Goal: Task Accomplishment & Management: Complete application form

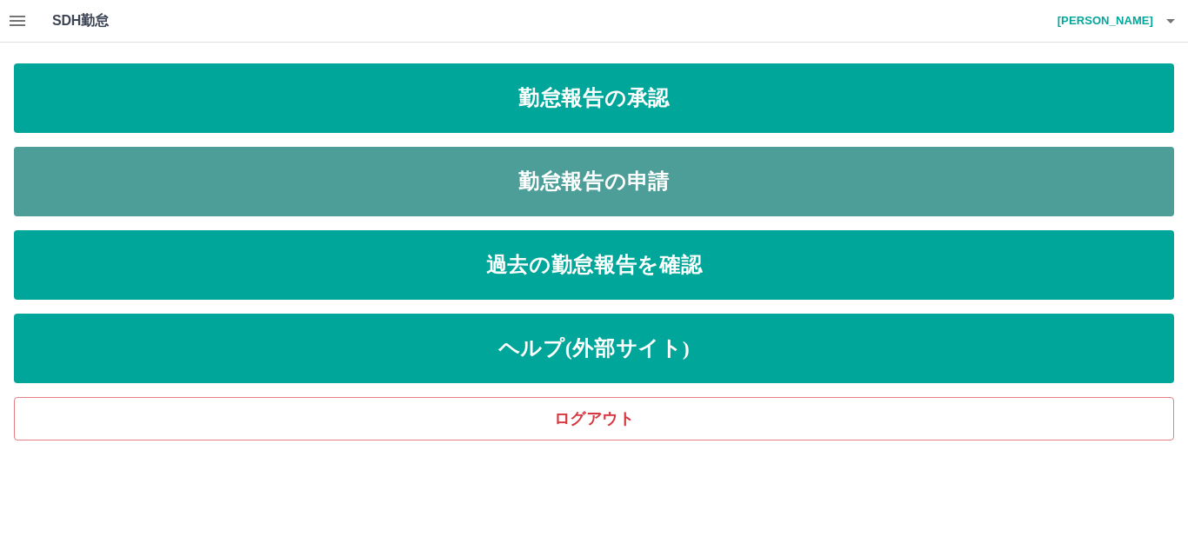
click at [184, 195] on link "勤怠報告の申請" at bounding box center [594, 182] width 1160 height 70
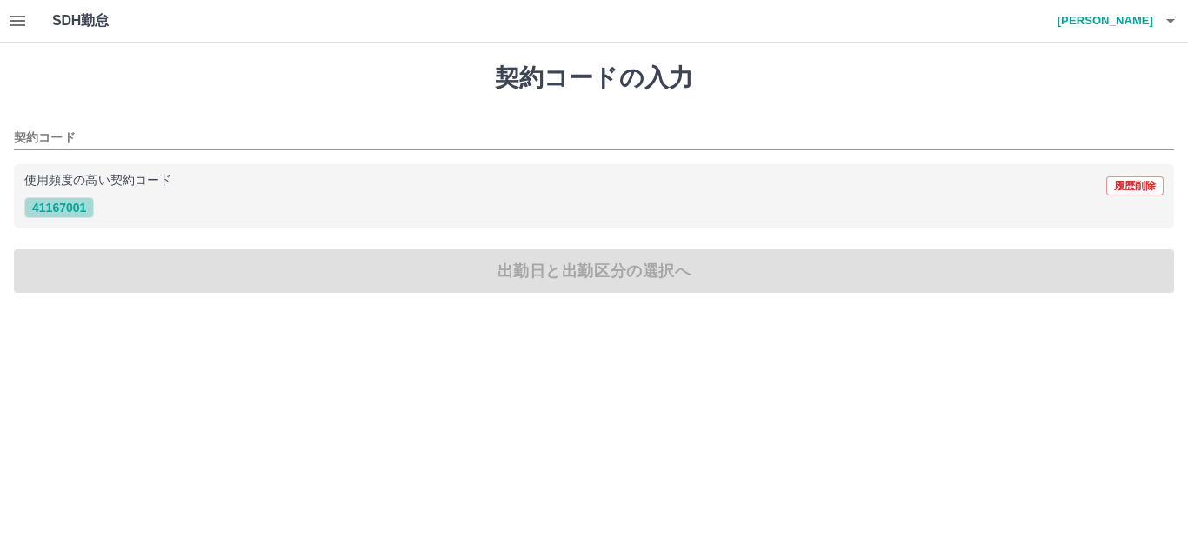
click at [77, 213] on button "41167001" at bounding box center [59, 207] width 70 height 21
type input "********"
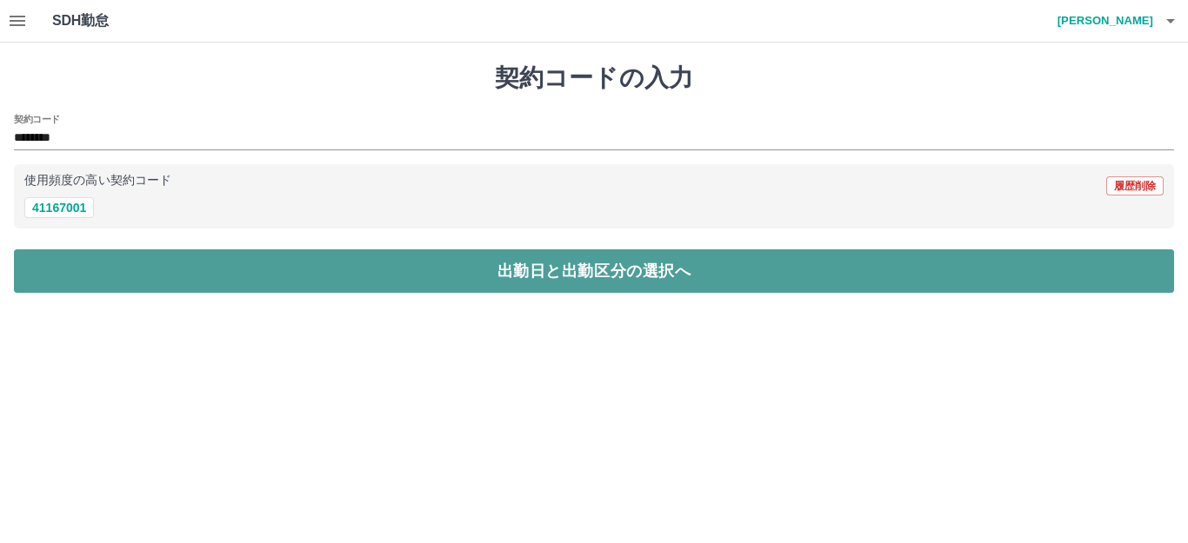
click at [76, 276] on button "出勤日と出勤区分の選択へ" at bounding box center [594, 271] width 1160 height 43
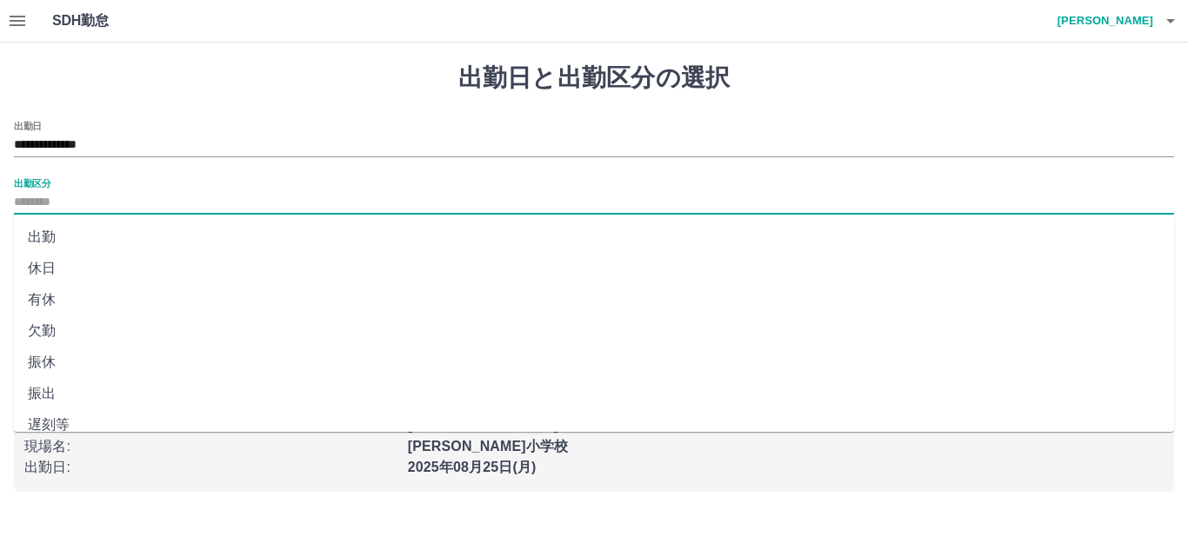
click at [57, 210] on input "出勤区分" at bounding box center [594, 203] width 1160 height 22
click at [42, 242] on li "出勤" at bounding box center [594, 237] width 1160 height 31
type input "**"
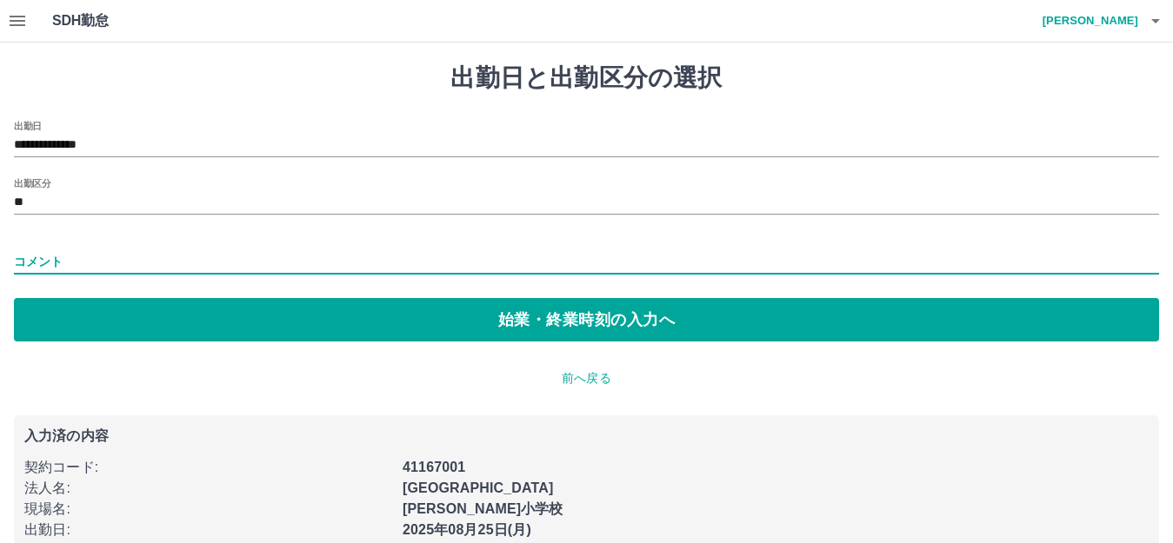
click at [61, 269] on input "コメント" at bounding box center [586, 262] width 1145 height 25
click at [138, 251] on input "コメント" at bounding box center [586, 262] width 1145 height 25
type input "*"
click at [103, 267] on input "****" at bounding box center [586, 262] width 1145 height 25
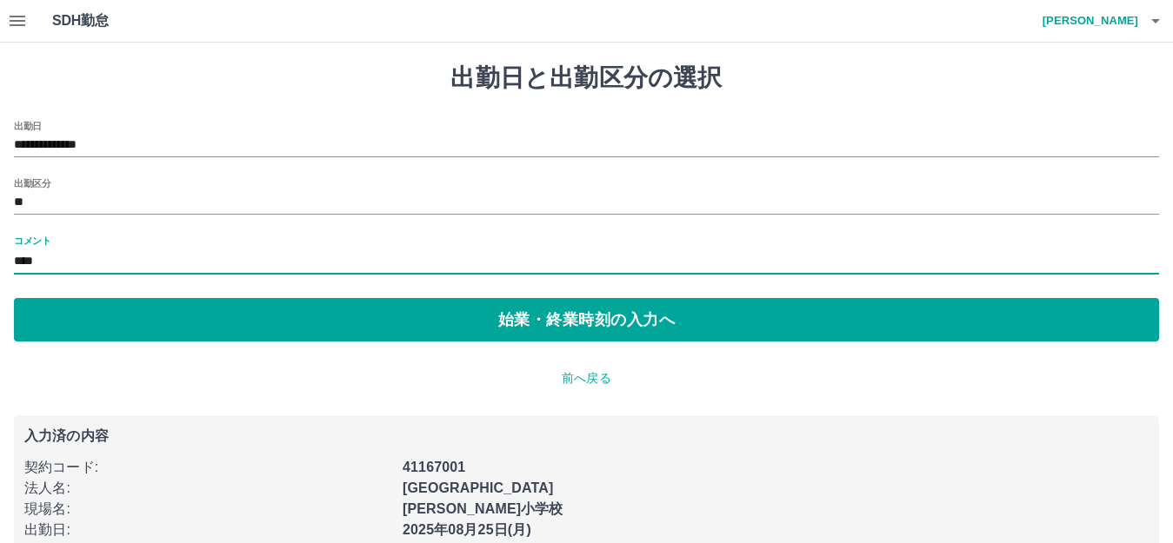
type input "**********"
click at [204, 267] on input "**********" at bounding box center [586, 262] width 1145 height 25
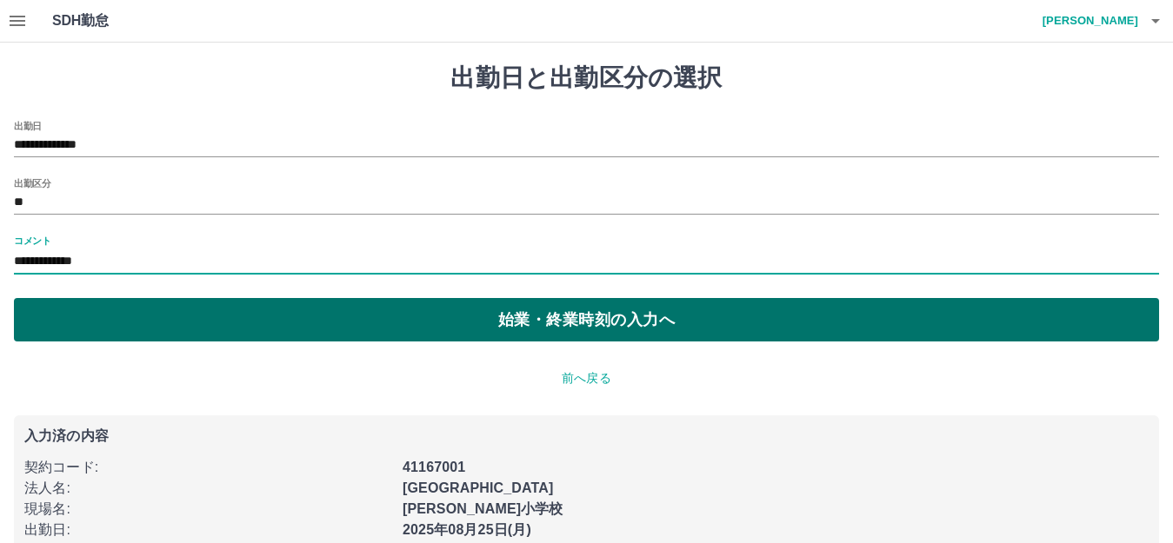
click at [125, 323] on button "始業・終業時刻の入力へ" at bounding box center [586, 319] width 1145 height 43
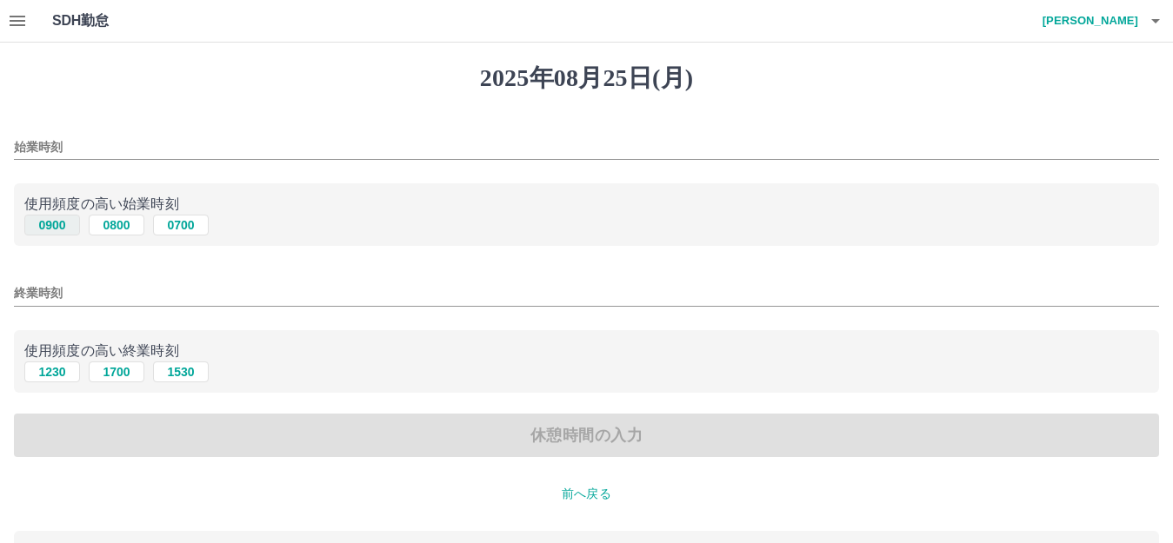
click at [62, 229] on button "0900" at bounding box center [52, 225] width 56 height 21
type input "****"
click at [118, 379] on button "1700" at bounding box center [117, 372] width 56 height 21
type input "****"
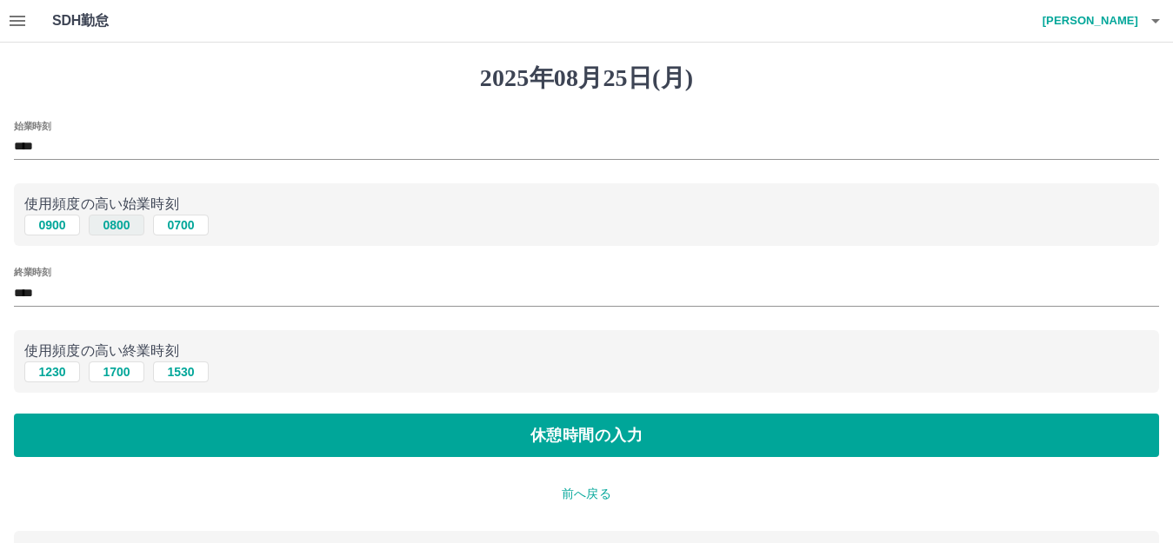
click at [125, 216] on button "0800" at bounding box center [117, 225] width 56 height 21
type input "****"
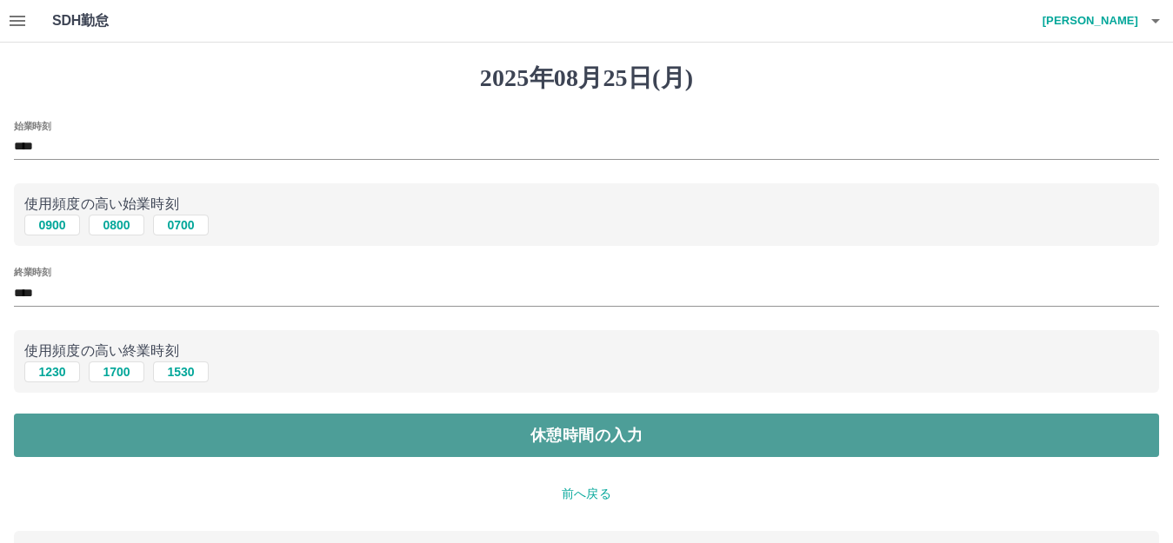
click at [150, 429] on button "休憩時間の入力" at bounding box center [586, 435] width 1145 height 43
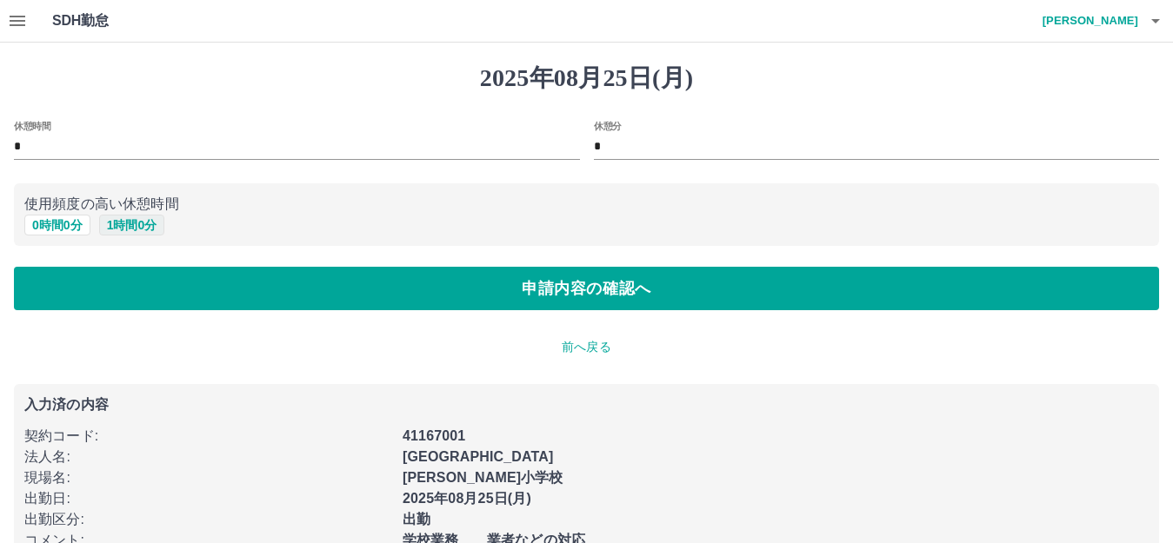
click at [116, 229] on button "1 時間 0 分" at bounding box center [132, 225] width 66 height 21
type input "*"
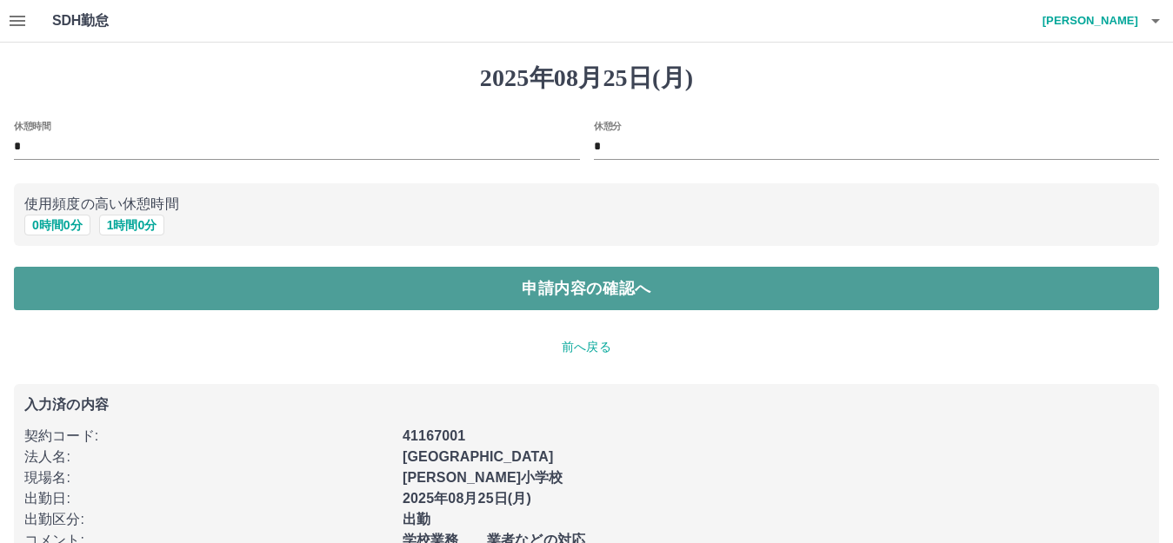
click at [114, 284] on button "申請内容の確認へ" at bounding box center [586, 288] width 1145 height 43
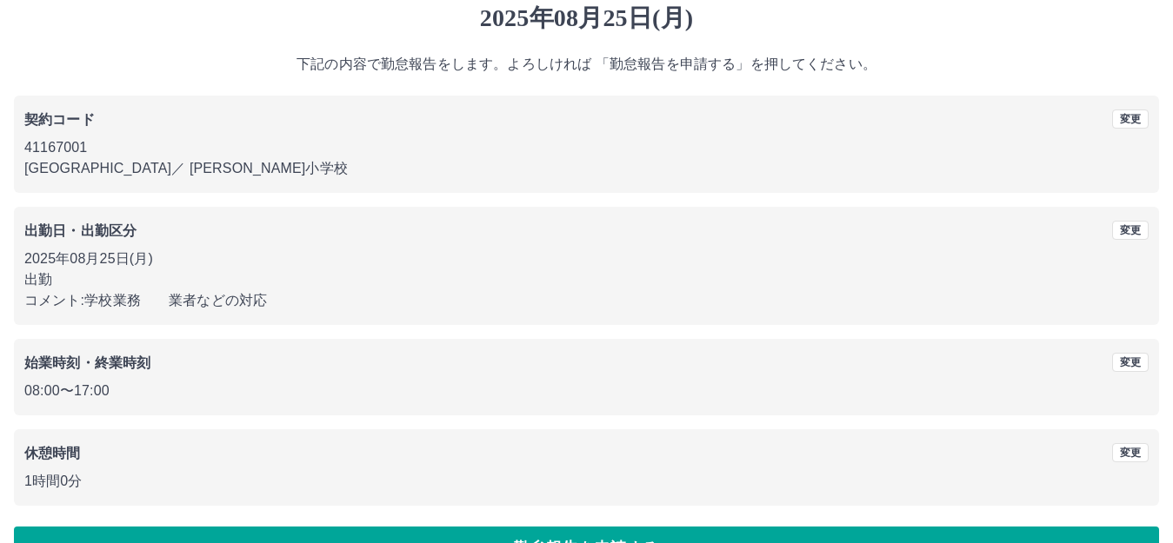
scroll to position [108, 0]
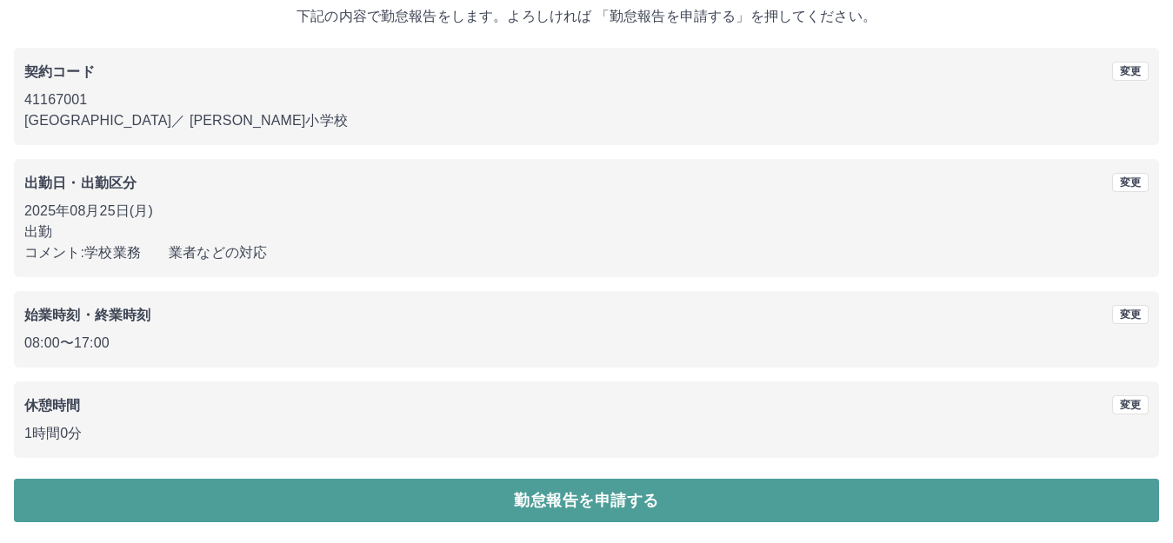
click at [190, 504] on button "勤怠報告を申請する" at bounding box center [586, 500] width 1145 height 43
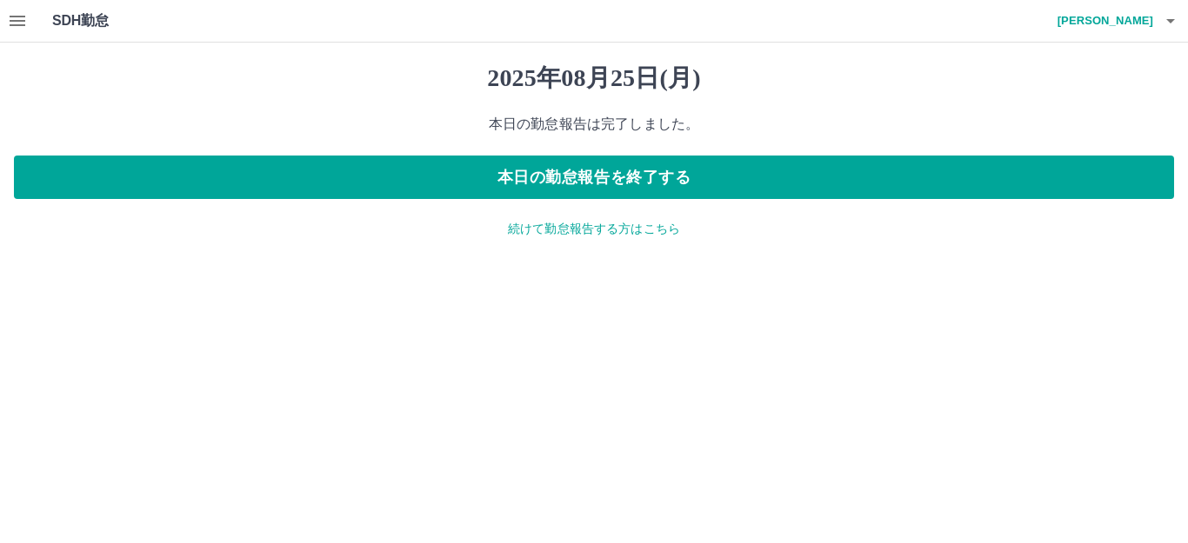
click at [1, 17] on button "button" at bounding box center [17, 21] width 35 height 42
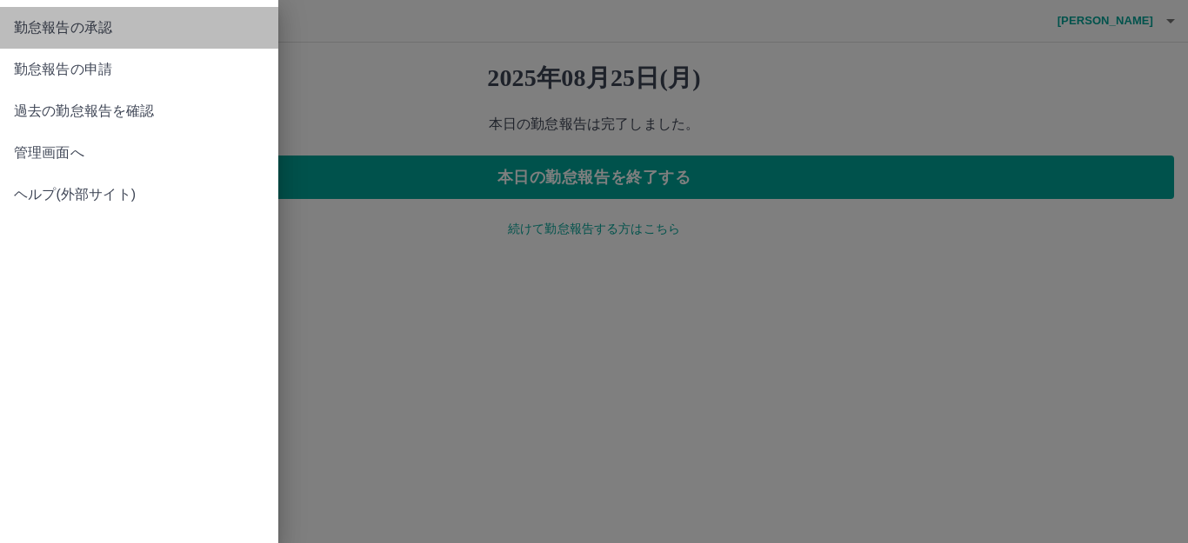
click at [63, 31] on span "勤怠報告の承認" at bounding box center [139, 27] width 250 height 21
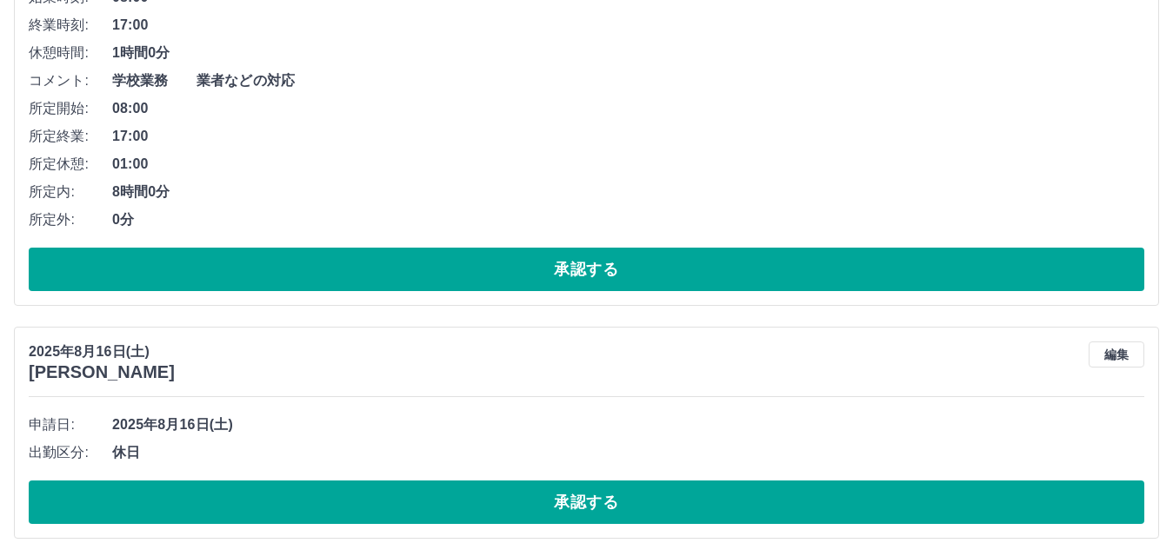
scroll to position [348, 0]
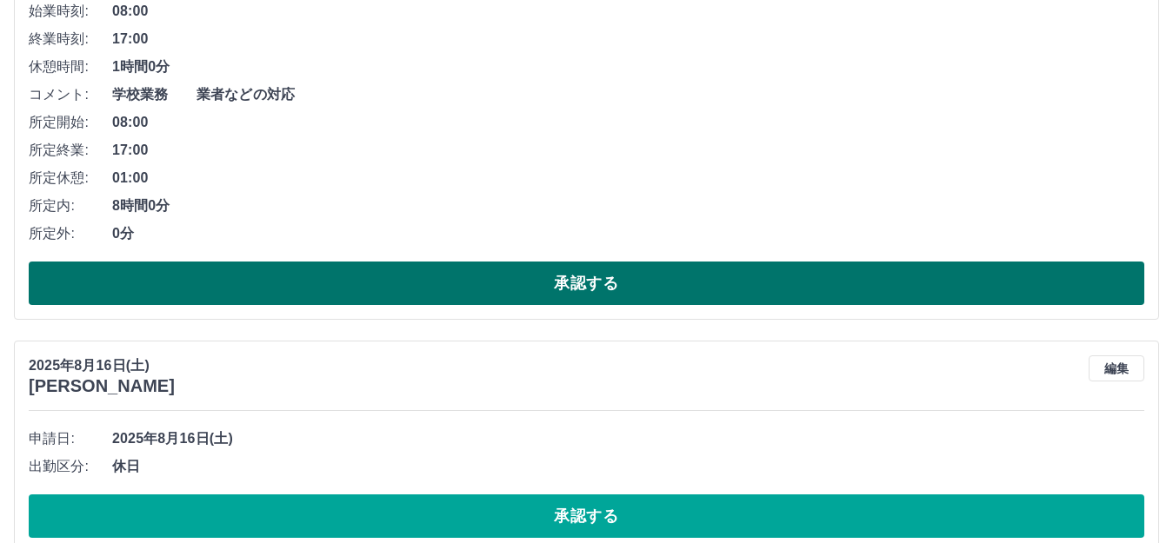
click at [350, 298] on button "承認する" at bounding box center [586, 283] width 1115 height 43
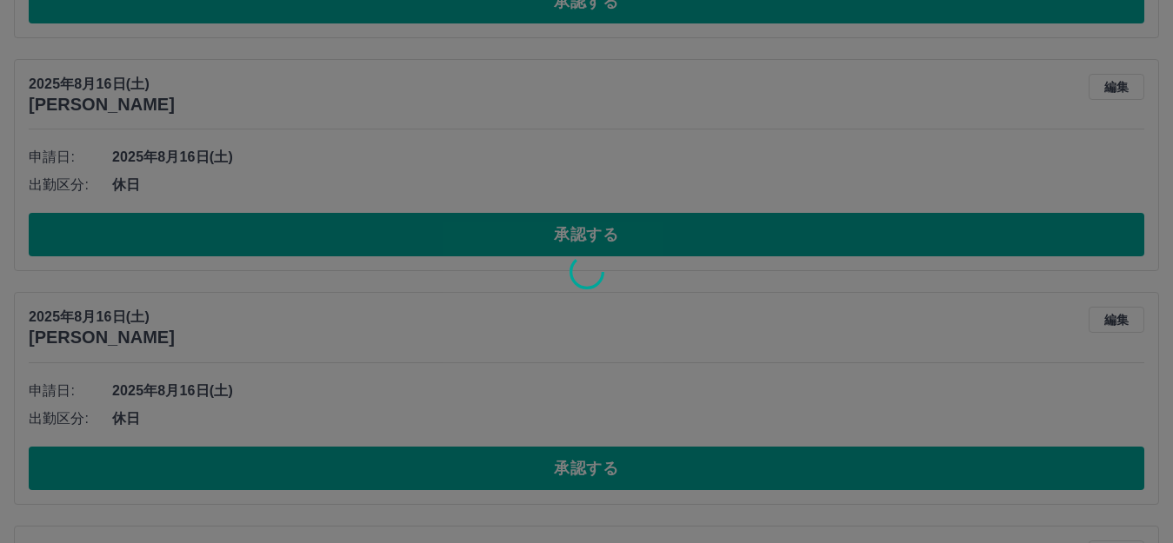
scroll to position [609, 0]
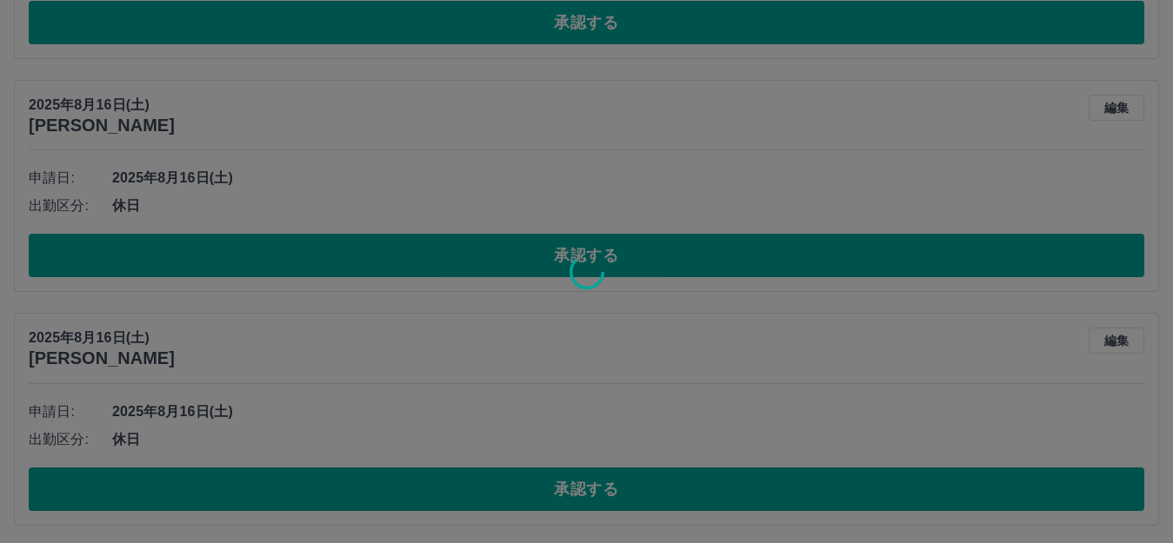
click at [343, 253] on div at bounding box center [586, 271] width 1173 height 543
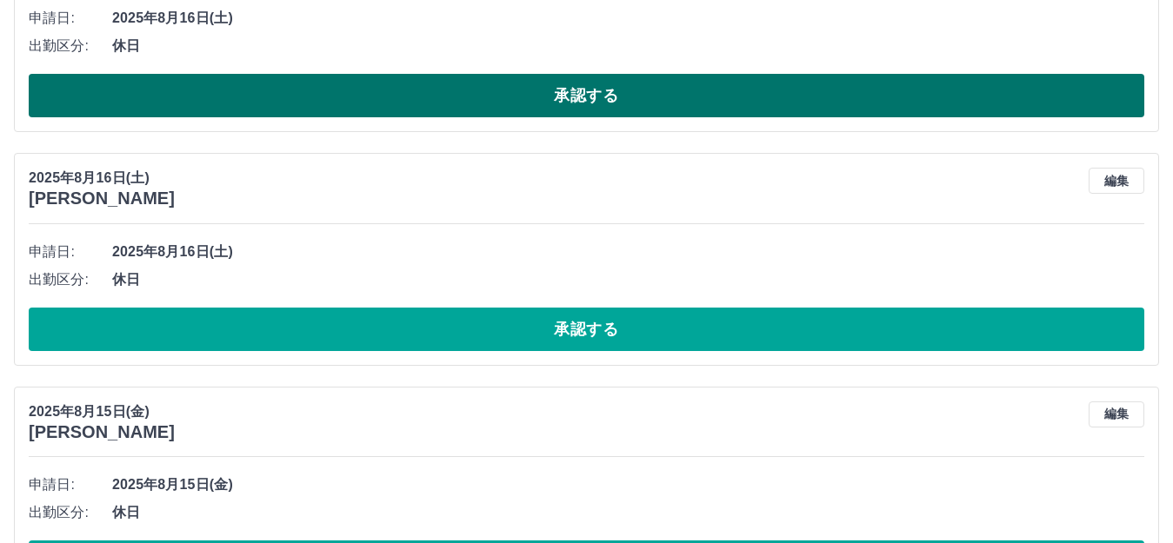
scroll to position [782, 0]
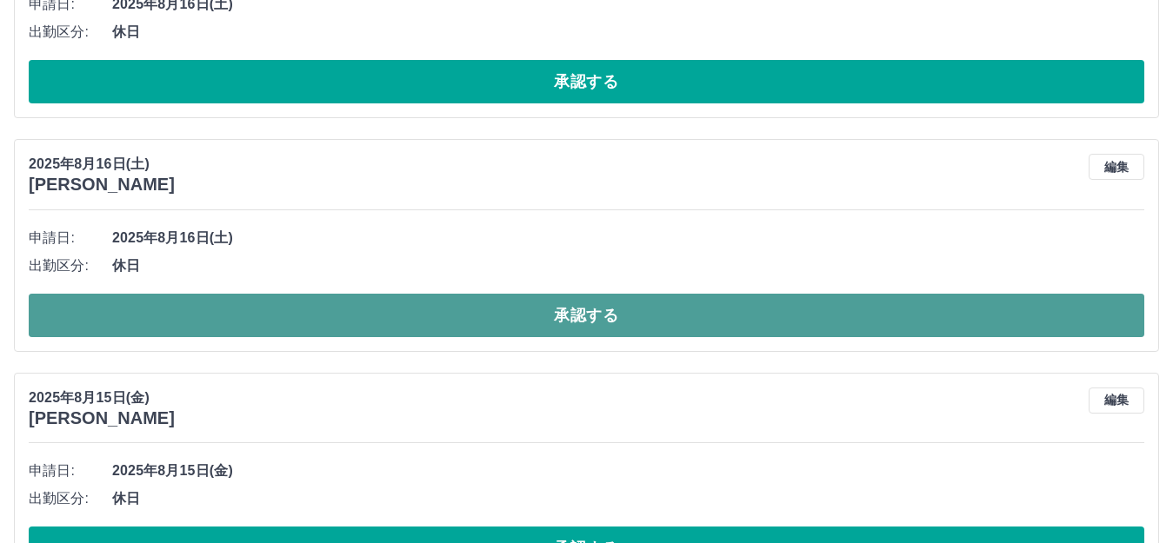
click at [345, 330] on button "承認する" at bounding box center [586, 315] width 1115 height 43
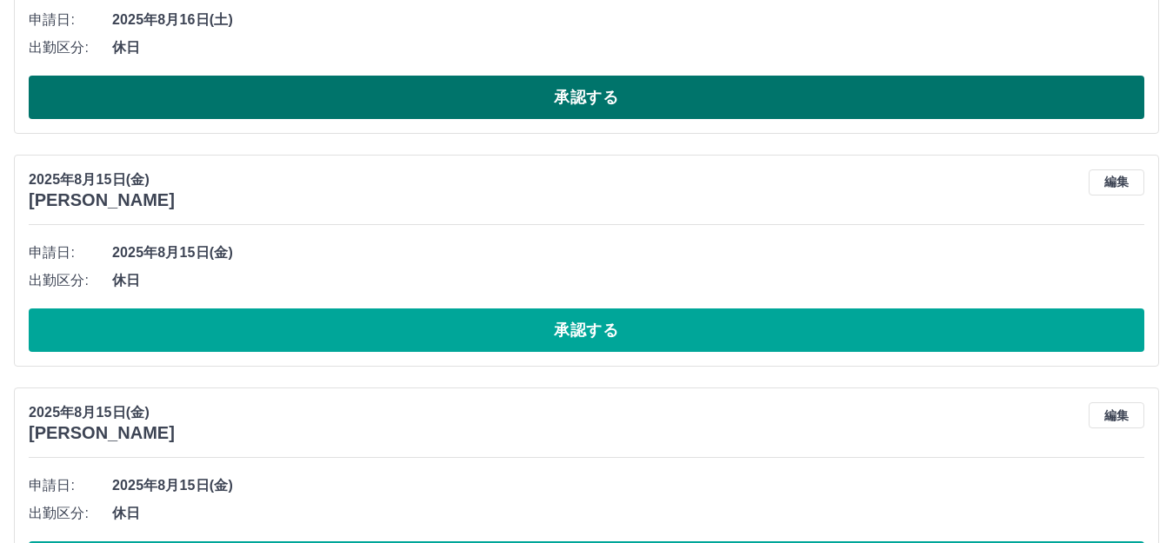
scroll to position [1043, 0]
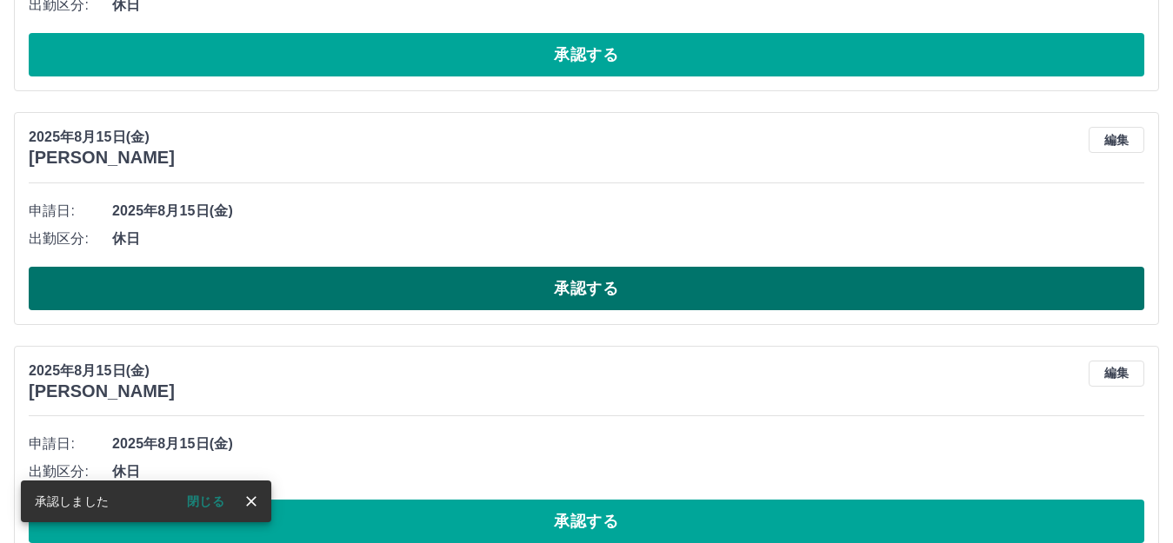
click at [355, 300] on button "承認する" at bounding box center [586, 288] width 1115 height 43
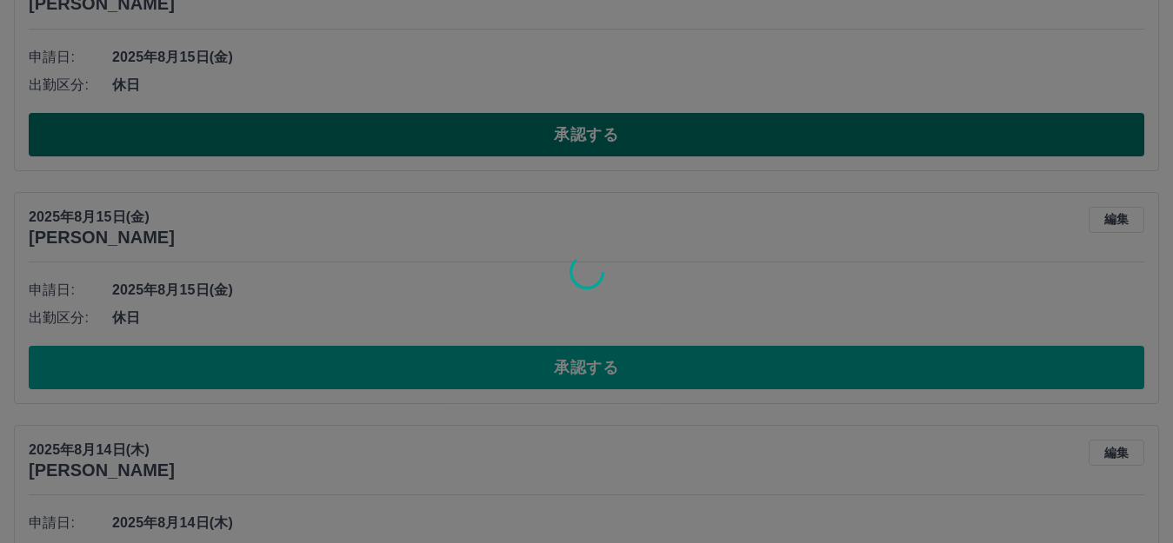
scroll to position [733, 0]
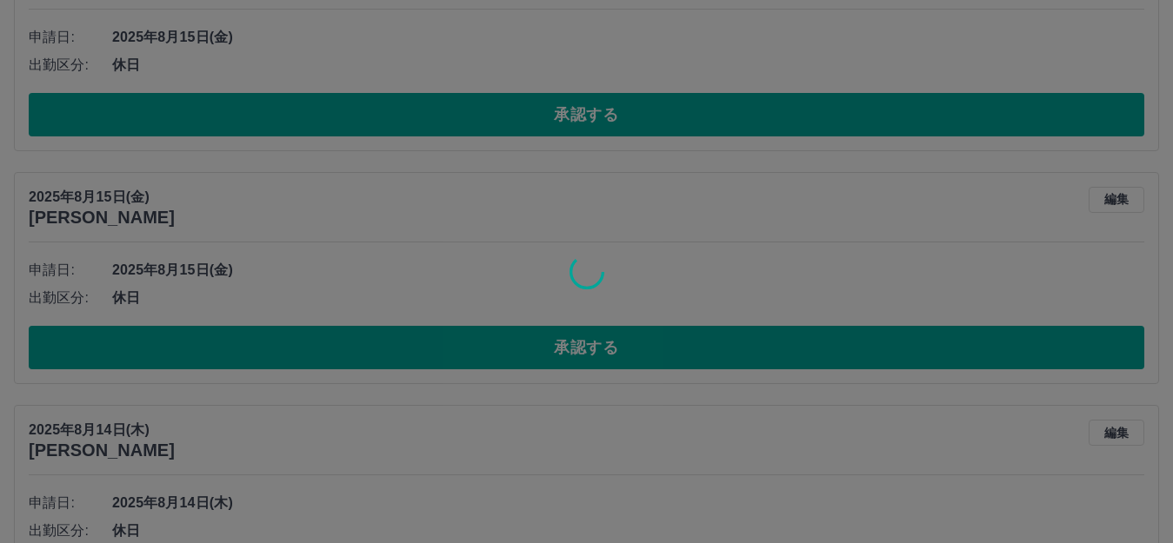
click at [345, 360] on div at bounding box center [586, 271] width 1173 height 543
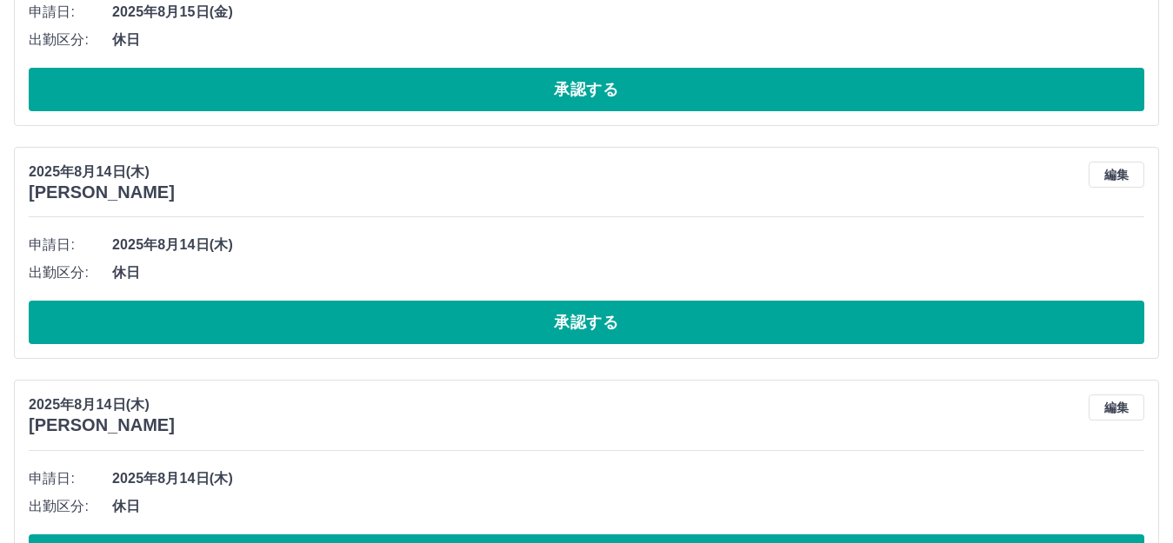
scroll to position [994, 0]
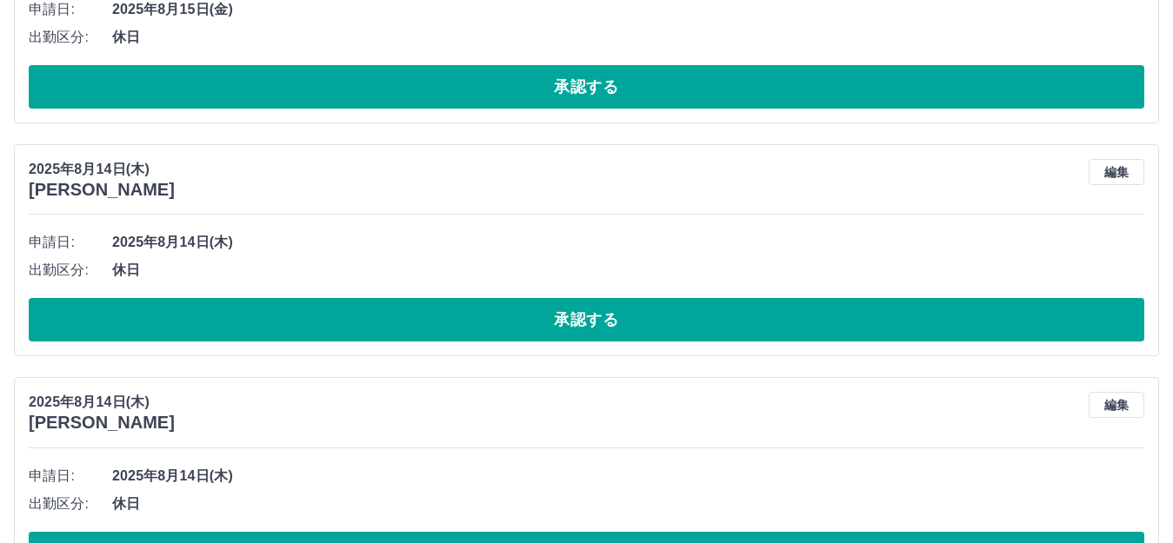
click at [345, 350] on div "2025年8月14日(木) 益村　多津子 編集 申請日: 2025年8月14日(木) 出勤区分: 休日 承認する" at bounding box center [586, 250] width 1145 height 212
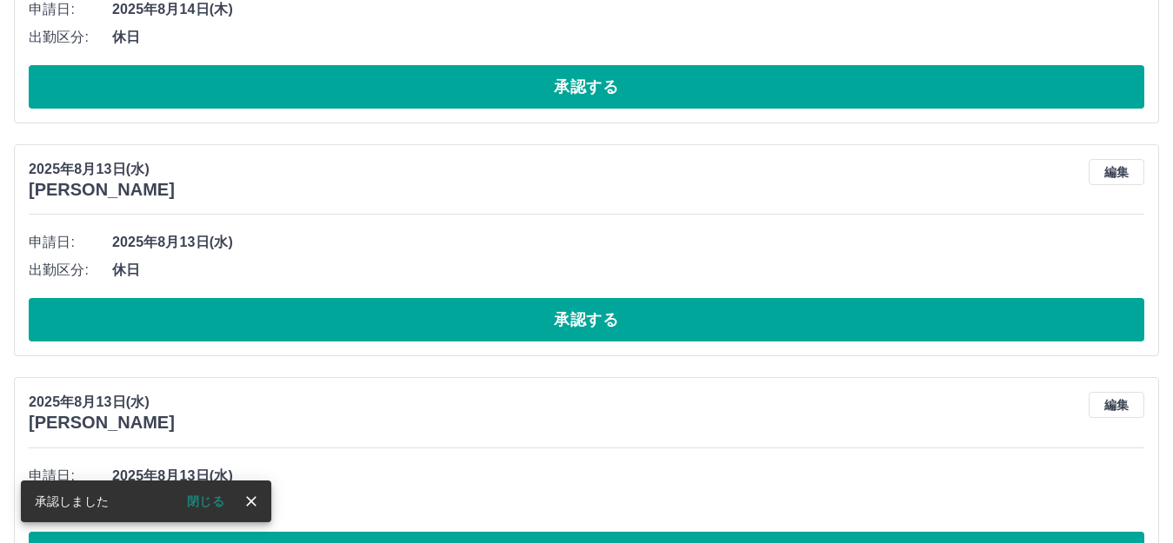
scroll to position [527, 0]
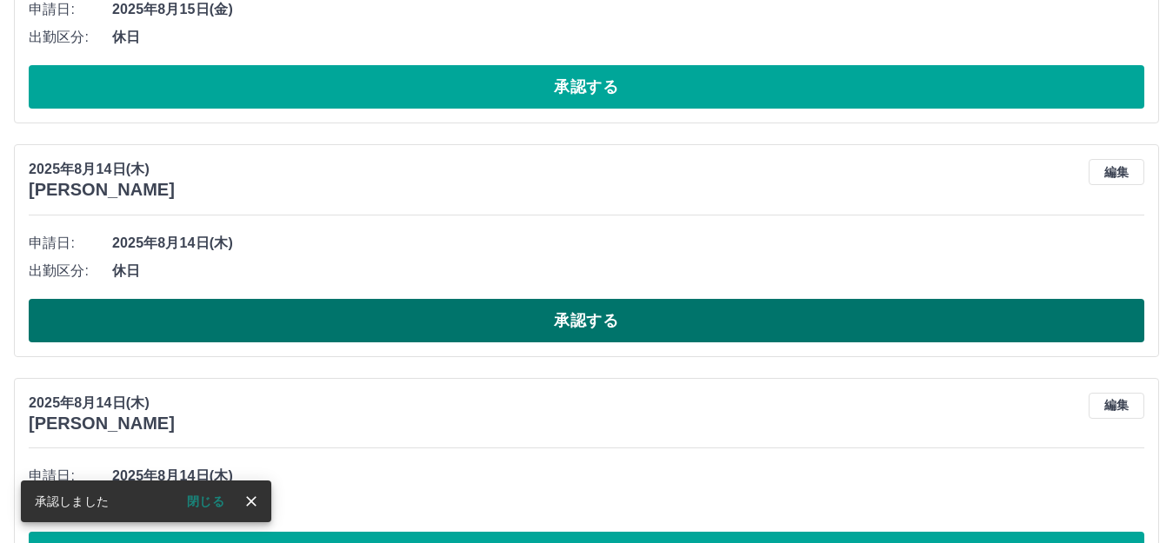
click at [349, 337] on button "承認する" at bounding box center [586, 320] width 1115 height 43
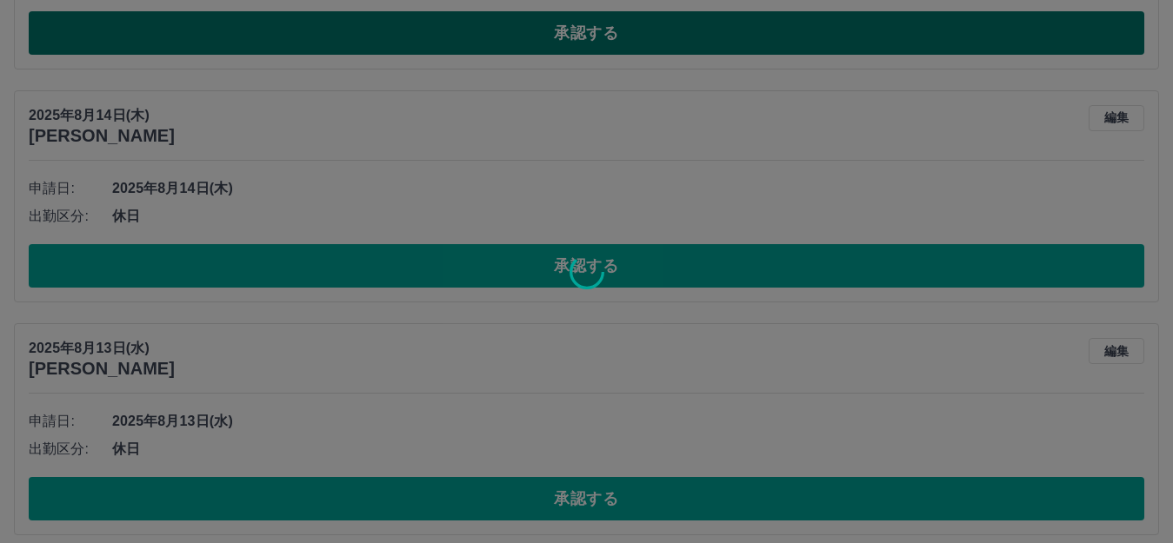
scroll to position [875, 0]
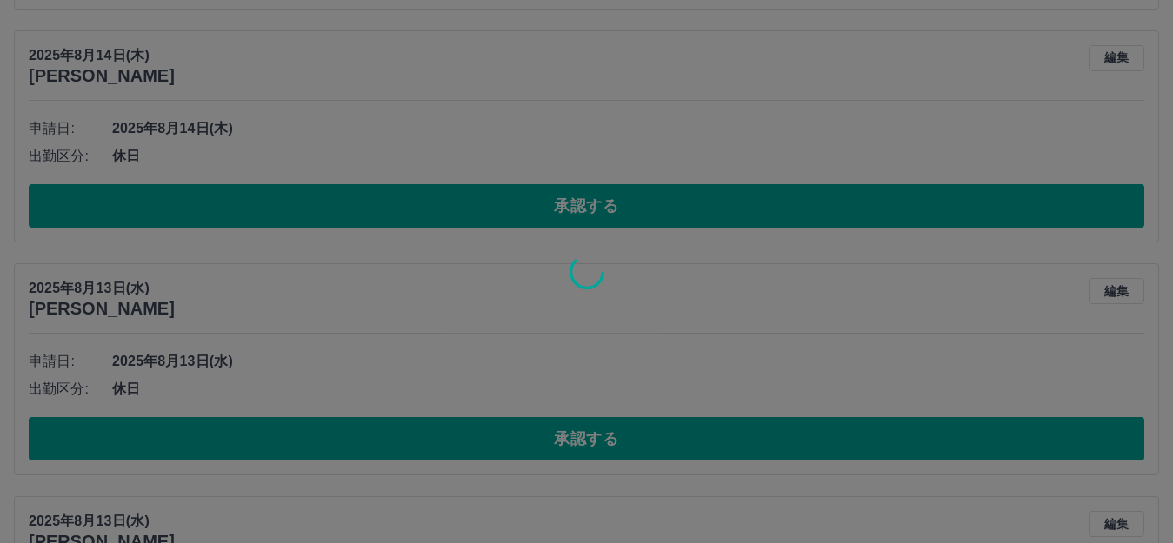
click at [349, 225] on div at bounding box center [586, 271] width 1173 height 543
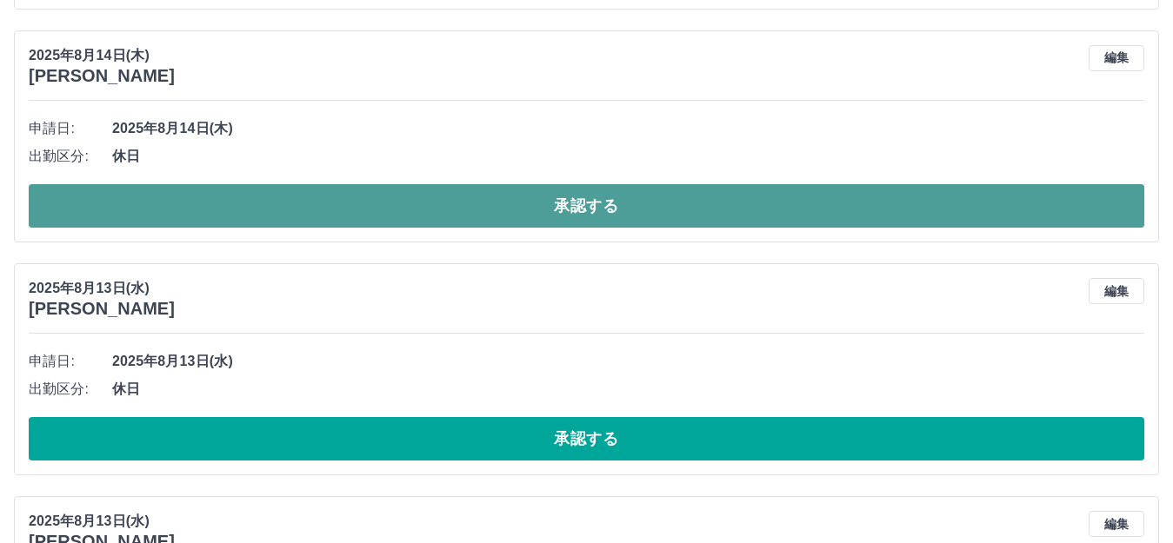
click at [360, 223] on button "承認する" at bounding box center [586, 205] width 1115 height 43
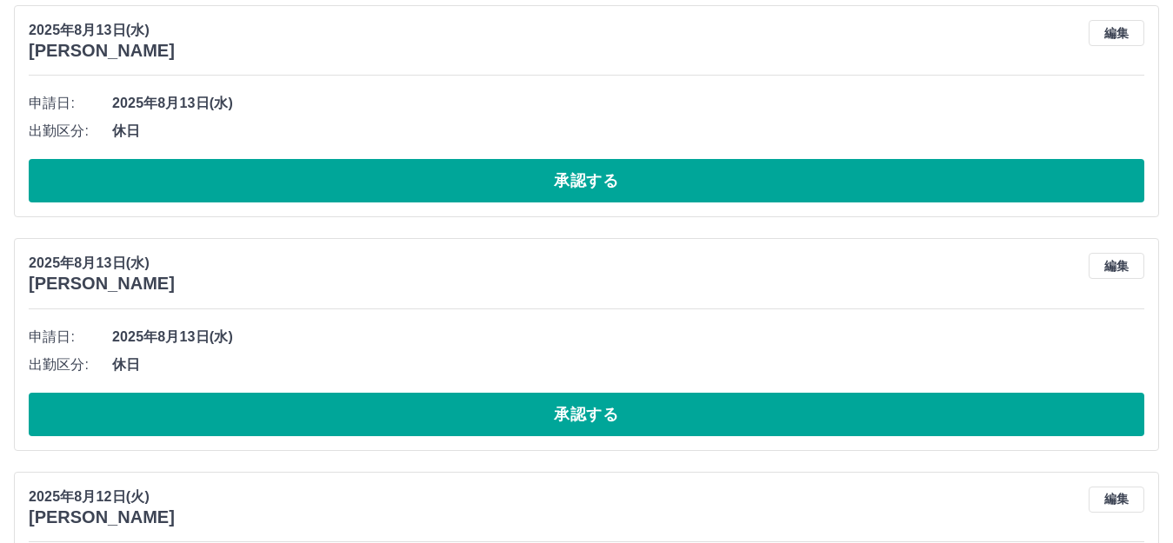
scroll to position [1135, 0]
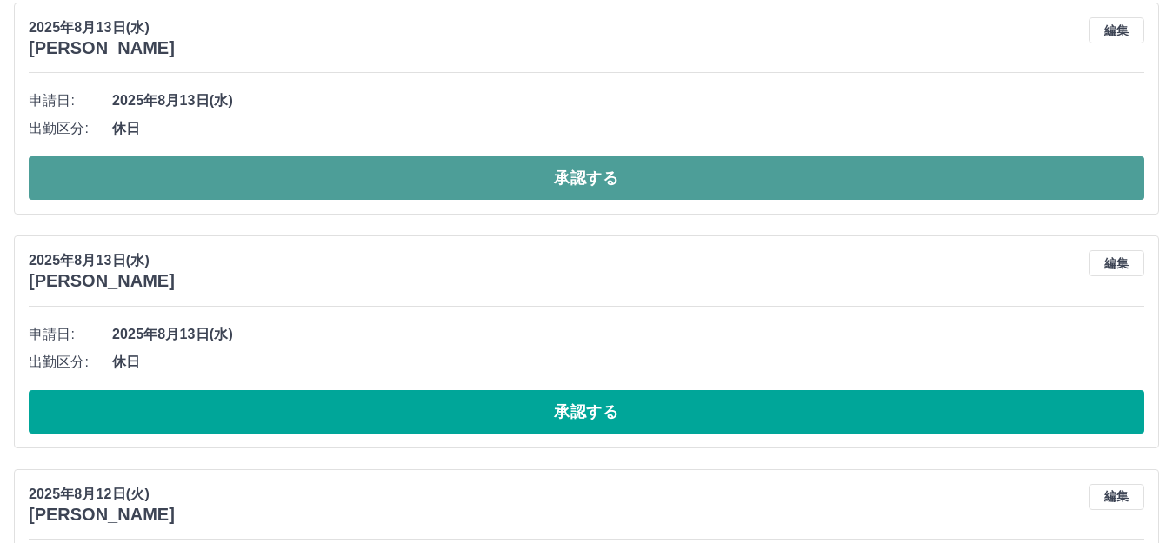
click at [343, 181] on button "承認する" at bounding box center [586, 177] width 1115 height 43
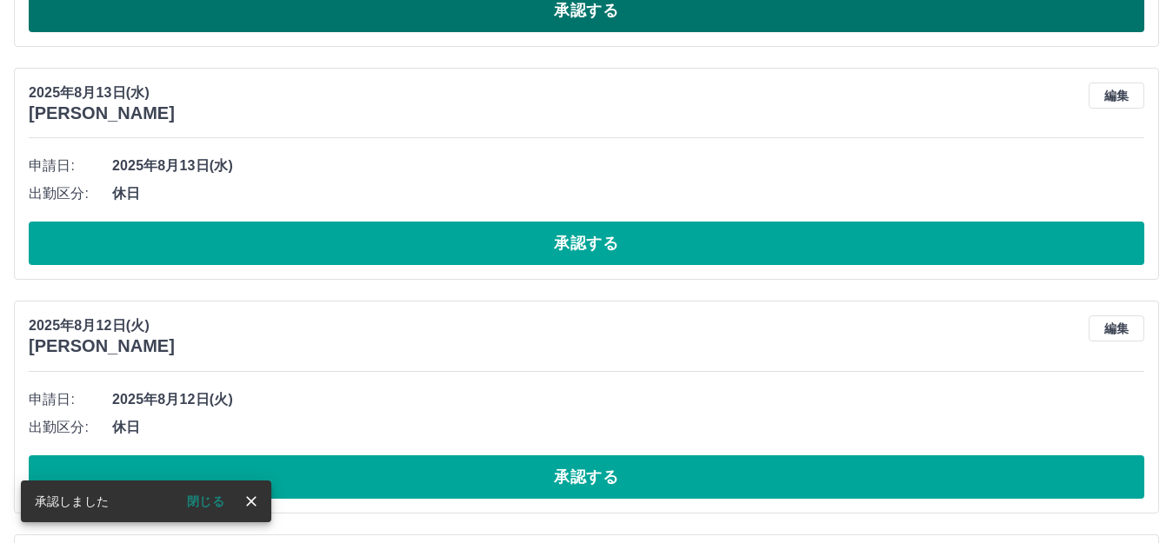
scroll to position [1163, 0]
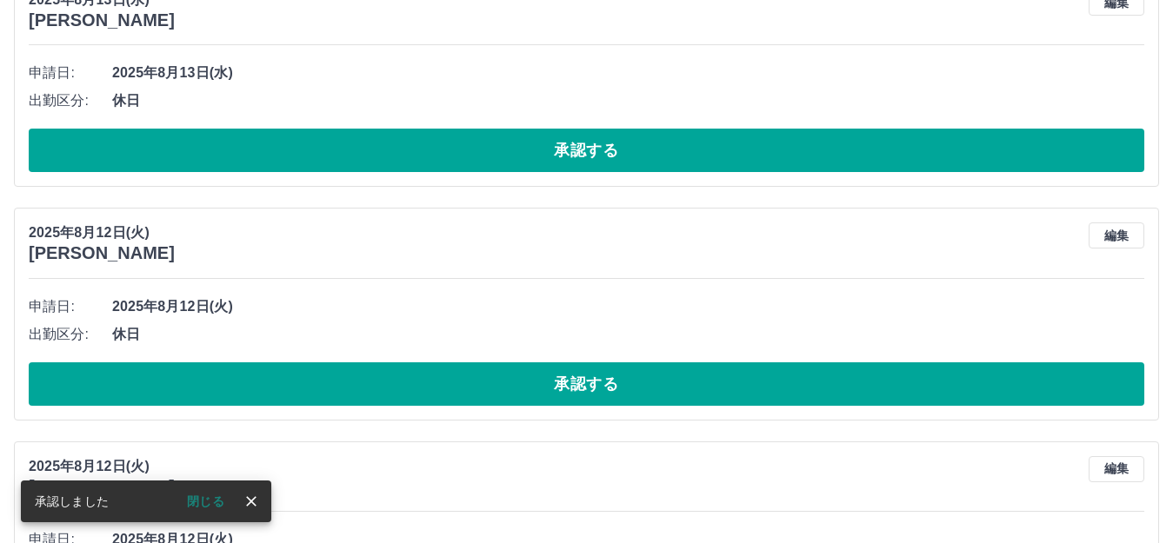
click at [341, 175] on div "2025年8月13日(水) 森﨑　朋子 編集 申請日: 2025年8月13日(水) 出勤区分: 休日 承認する" at bounding box center [586, 81] width 1145 height 212
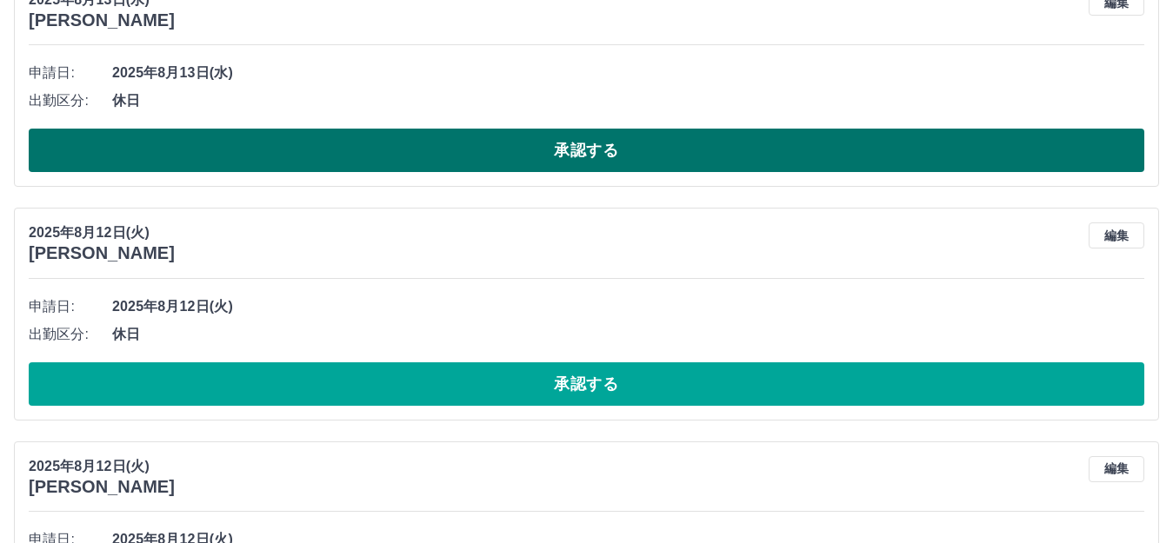
click at [341, 166] on button "承認する" at bounding box center [586, 150] width 1115 height 43
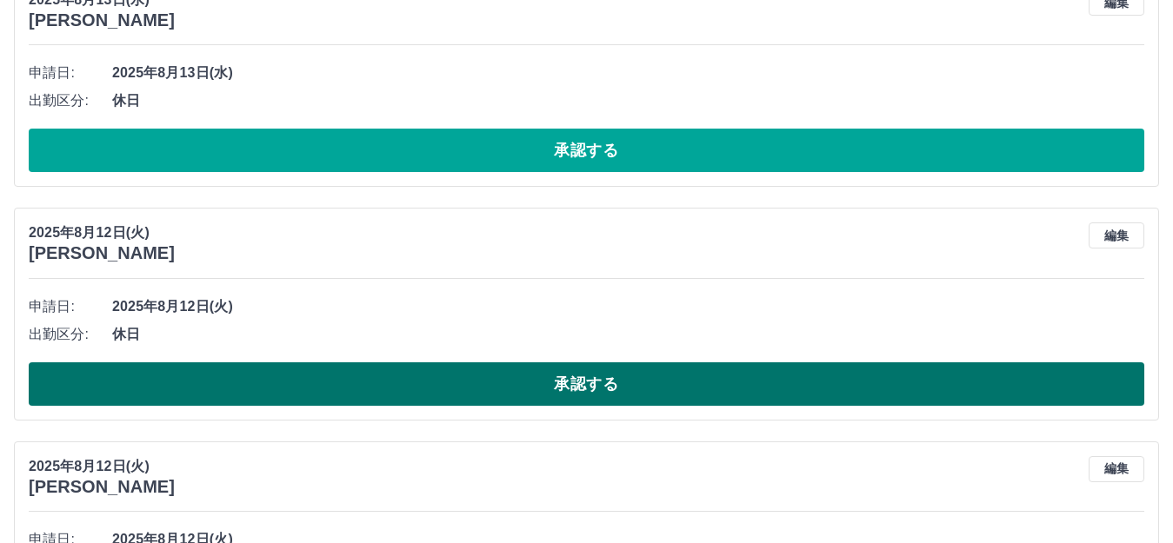
click at [331, 379] on button "承認する" at bounding box center [586, 384] width 1115 height 43
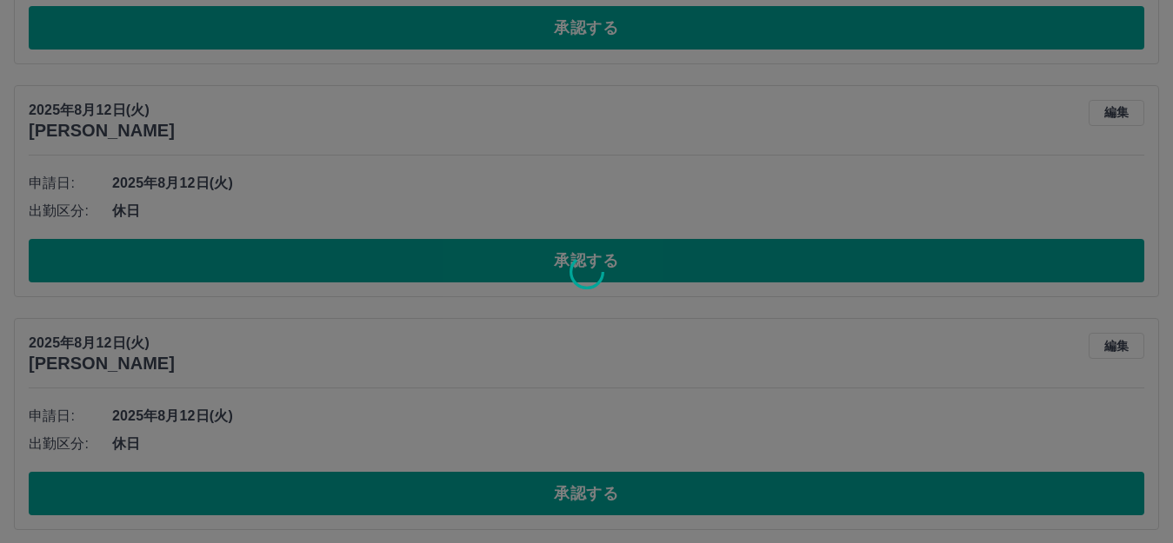
scroll to position [829, 0]
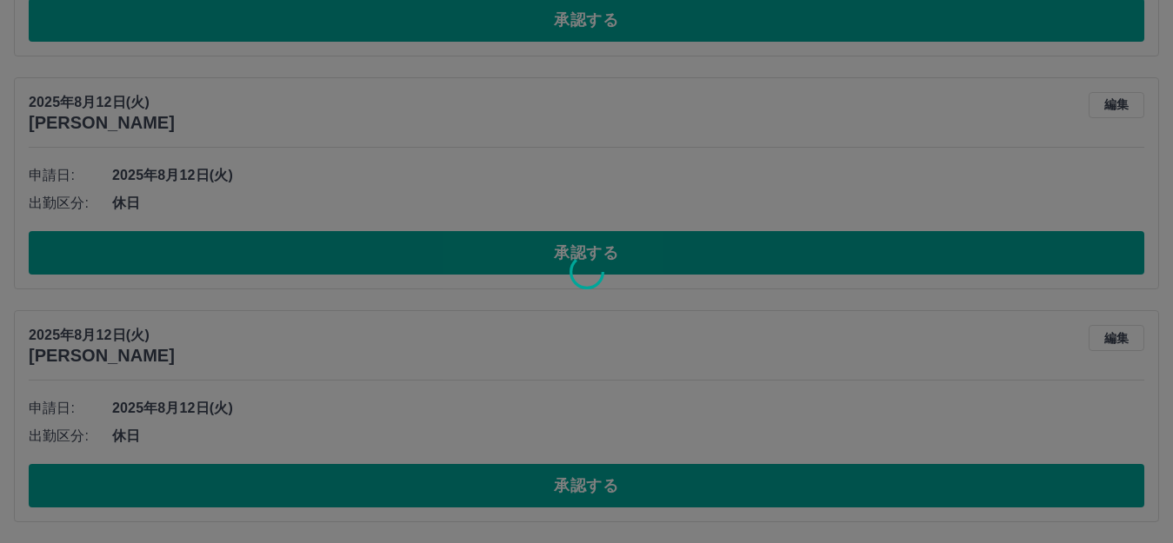
click at [325, 481] on div at bounding box center [586, 271] width 1173 height 543
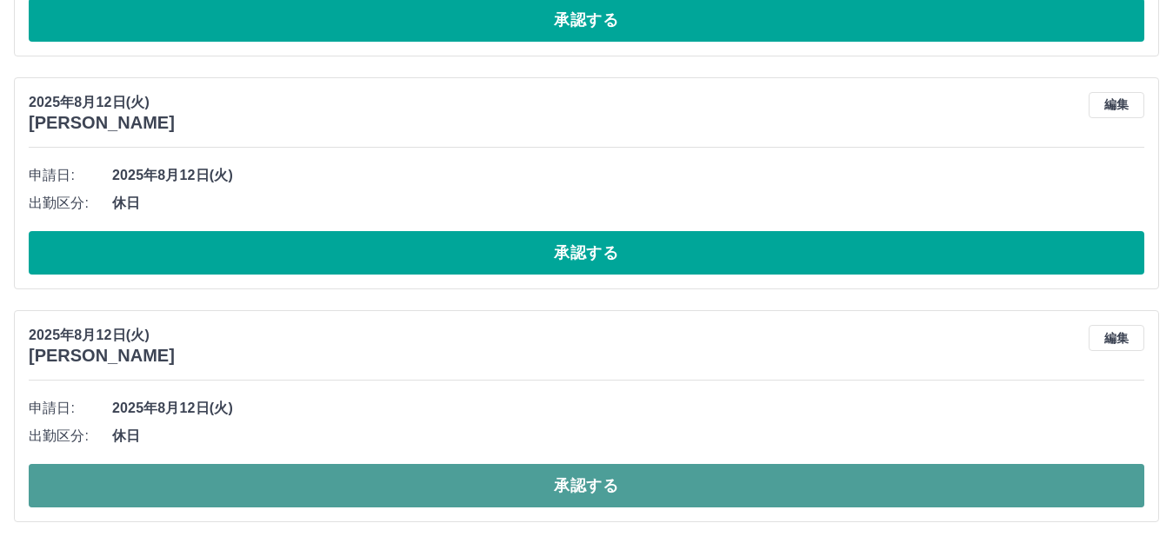
click at [330, 490] on button "承認する" at bounding box center [586, 485] width 1115 height 43
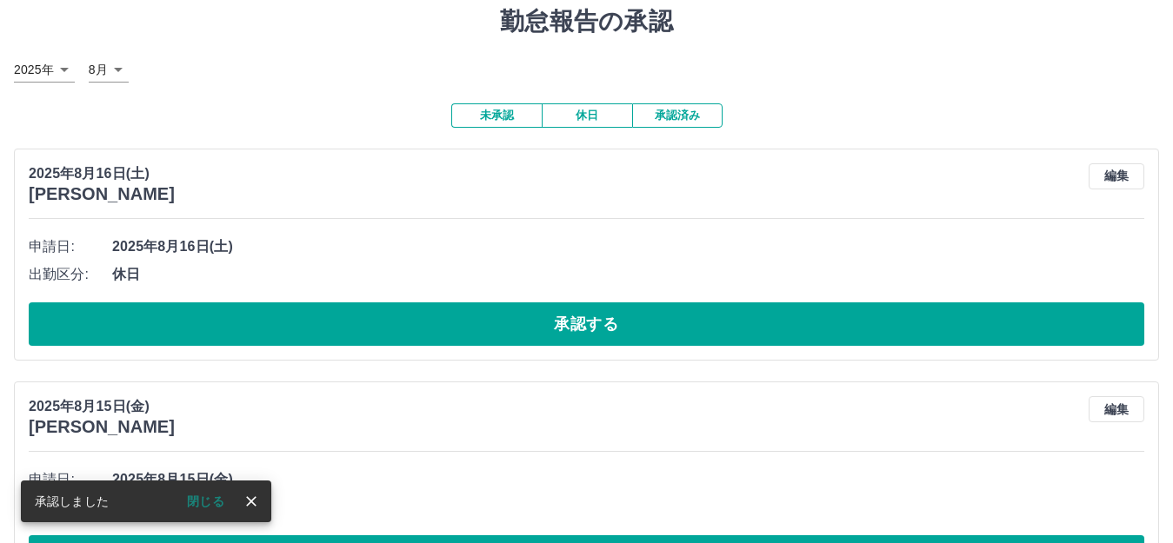
scroll to position [87, 0]
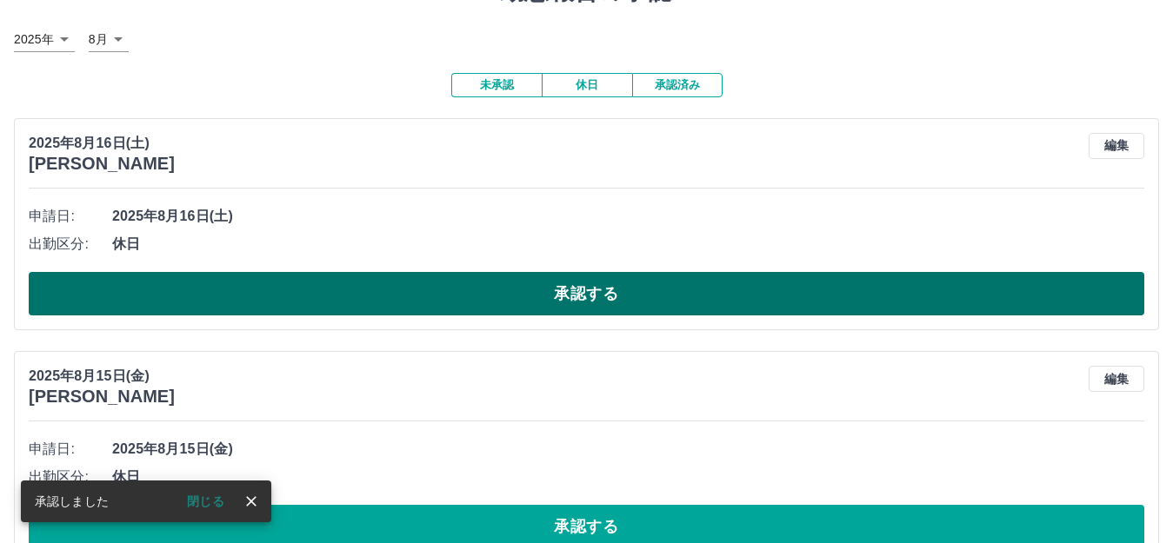
click at [341, 291] on button "承認する" at bounding box center [586, 293] width 1115 height 43
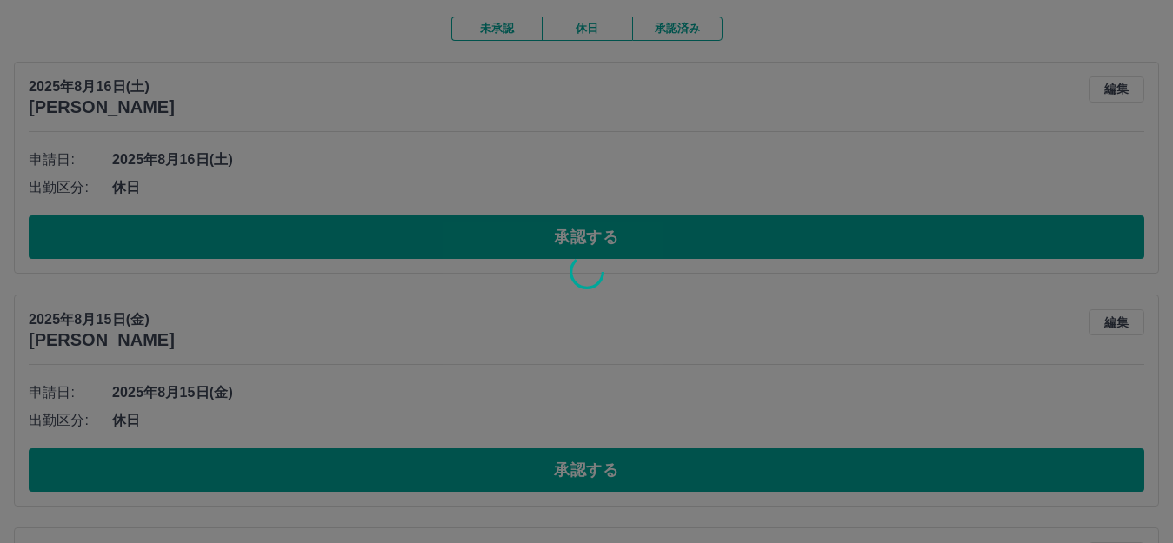
scroll to position [174, 0]
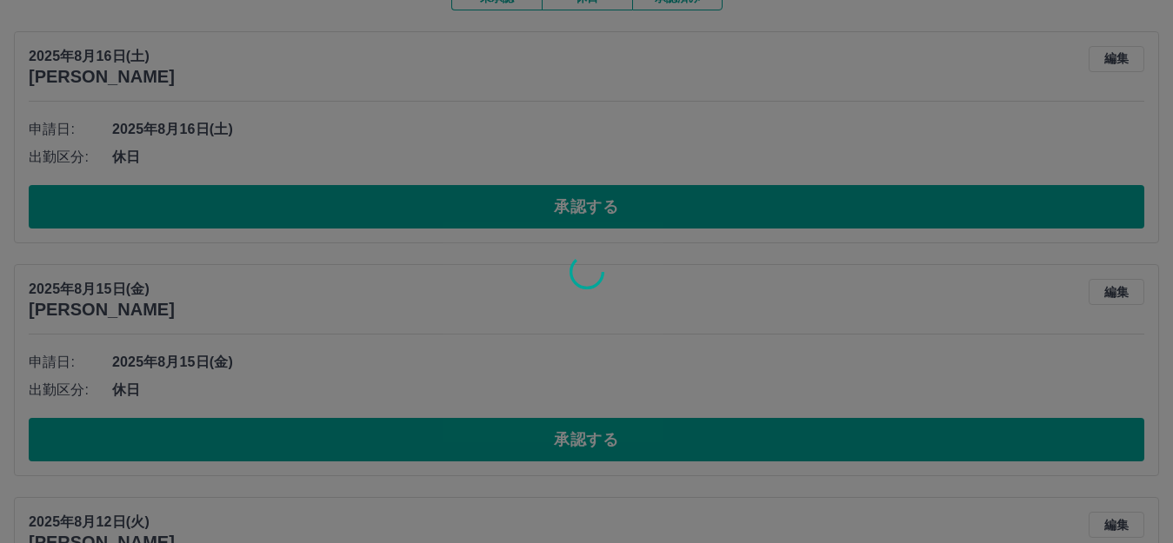
click at [373, 453] on div at bounding box center [586, 271] width 1173 height 543
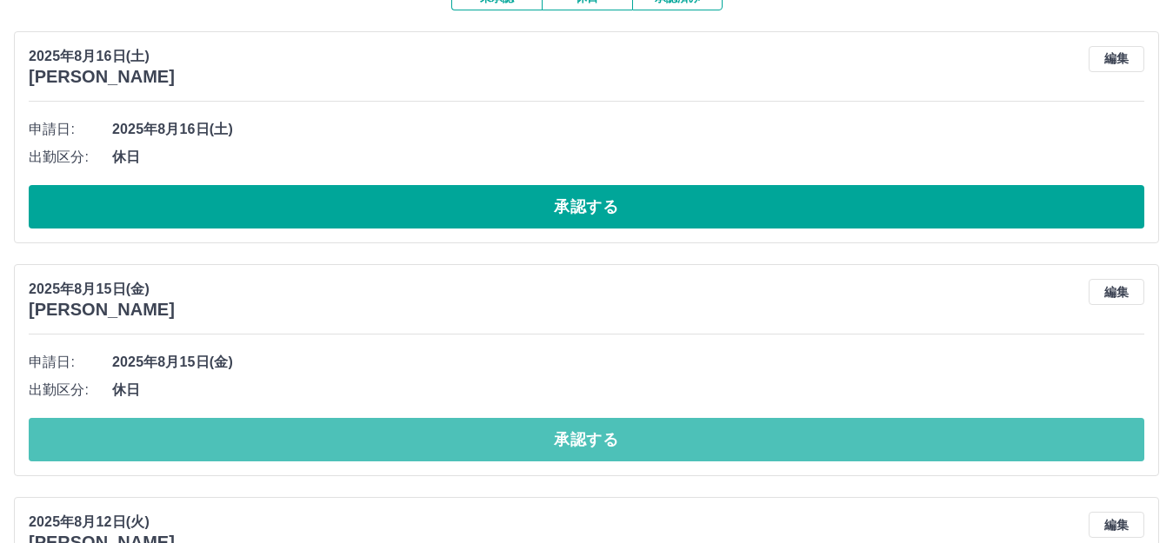
click at [373, 453] on button "承認する" at bounding box center [586, 439] width 1115 height 43
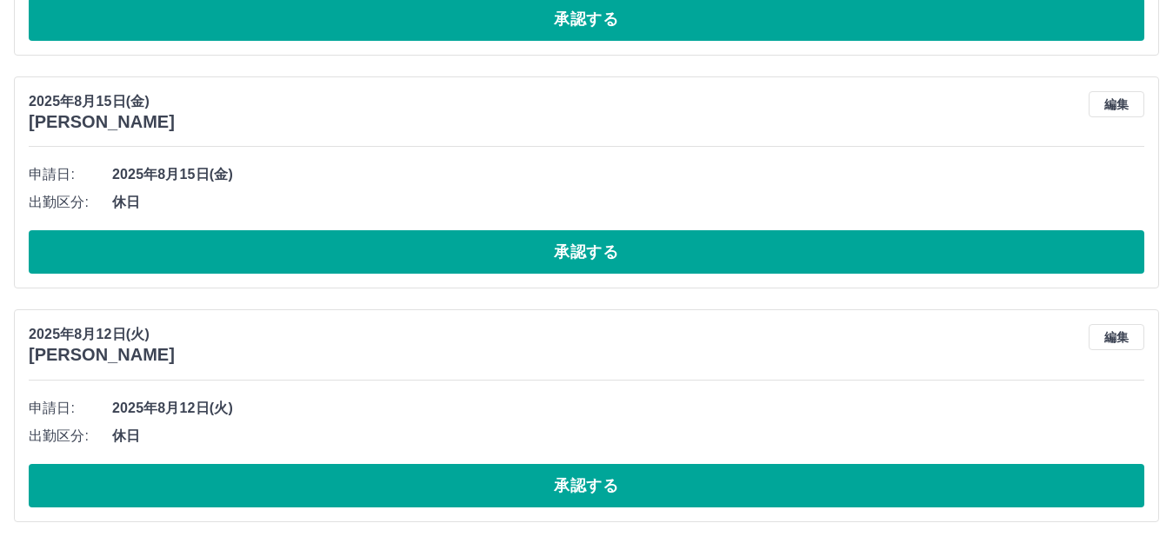
scroll to position [363, 0]
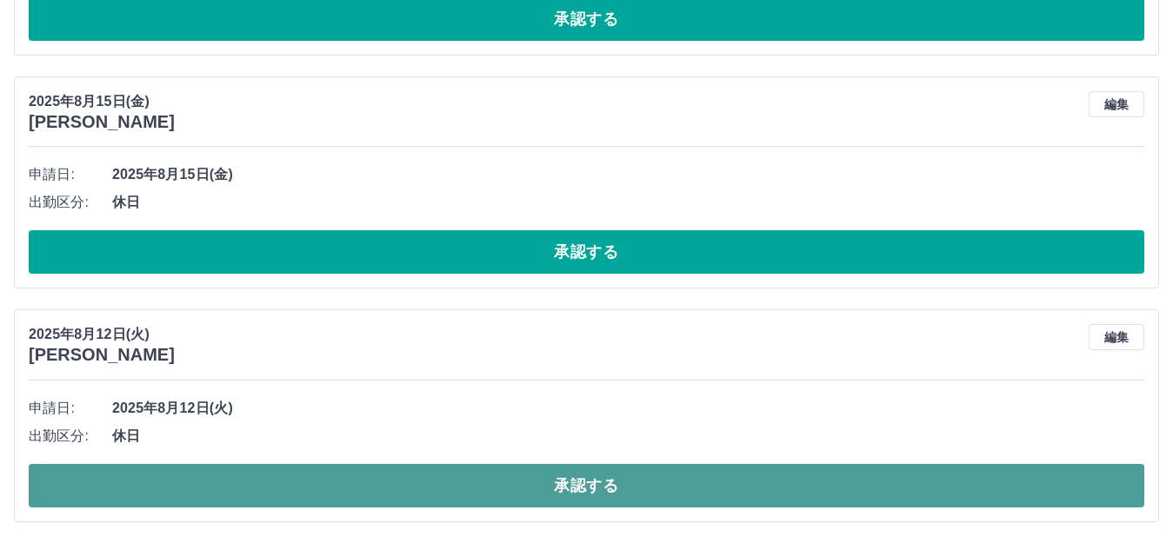
click at [372, 476] on button "承認する" at bounding box center [586, 485] width 1115 height 43
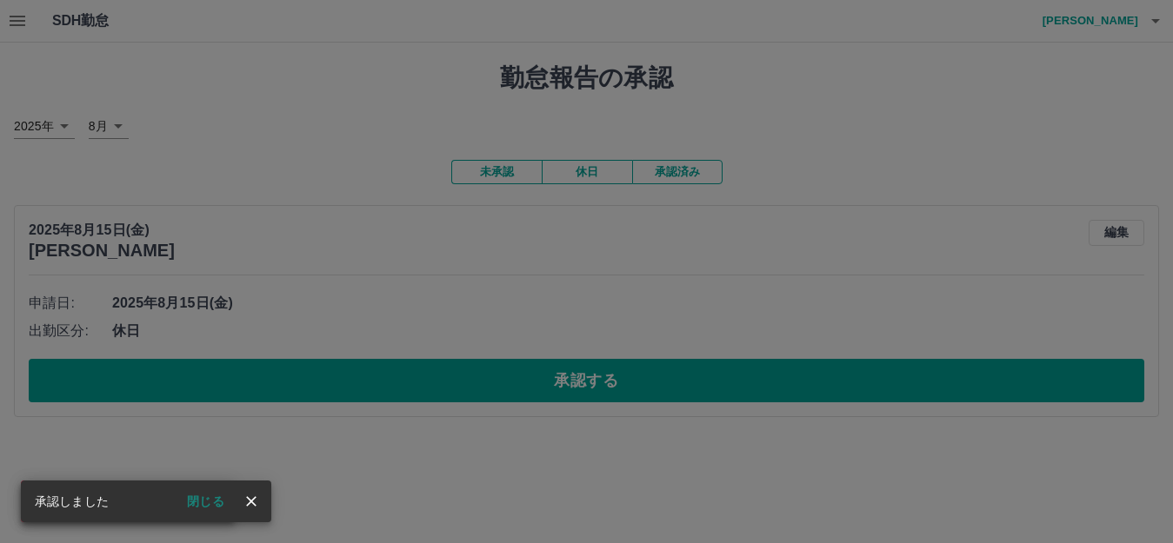
scroll to position [0, 0]
click at [394, 397] on div "承認権限がありません" at bounding box center [594, 271] width 1188 height 543
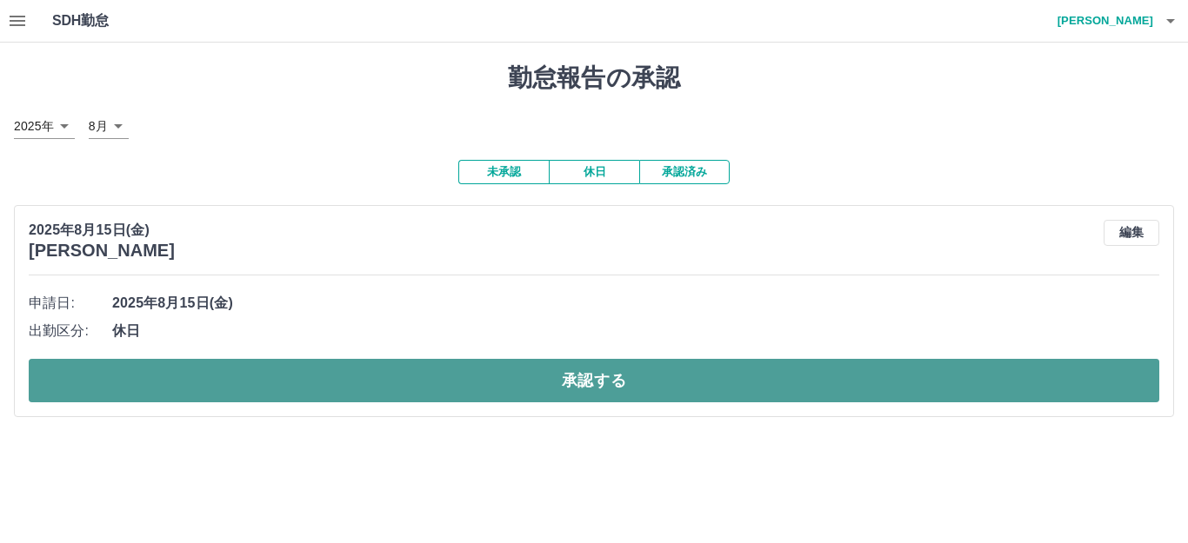
click at [394, 393] on button "承認する" at bounding box center [594, 380] width 1130 height 43
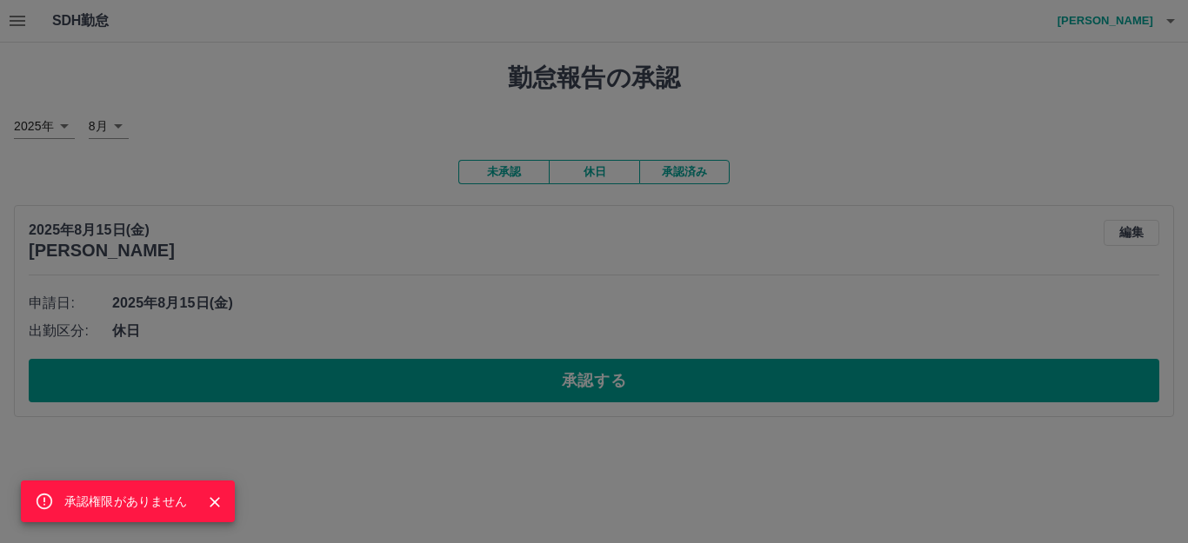
click at [288, 195] on div "承認権限がありません" at bounding box center [594, 271] width 1188 height 543
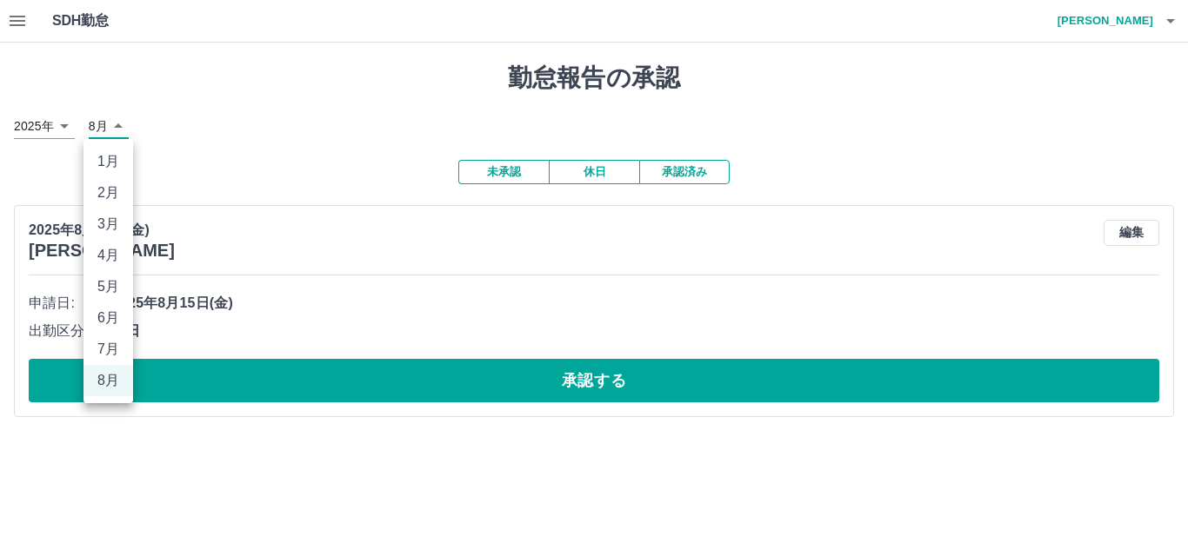
click at [113, 131] on body "SDH勤怠 益村　多津子 承認権限がありません 勤怠報告の承認 2025年 **** 8月 * 未承認 休日 承認済み 2025年8月15日(金) 森﨑　朋子…" at bounding box center [594, 219] width 1188 height 438
click at [230, 233] on div at bounding box center [594, 271] width 1188 height 543
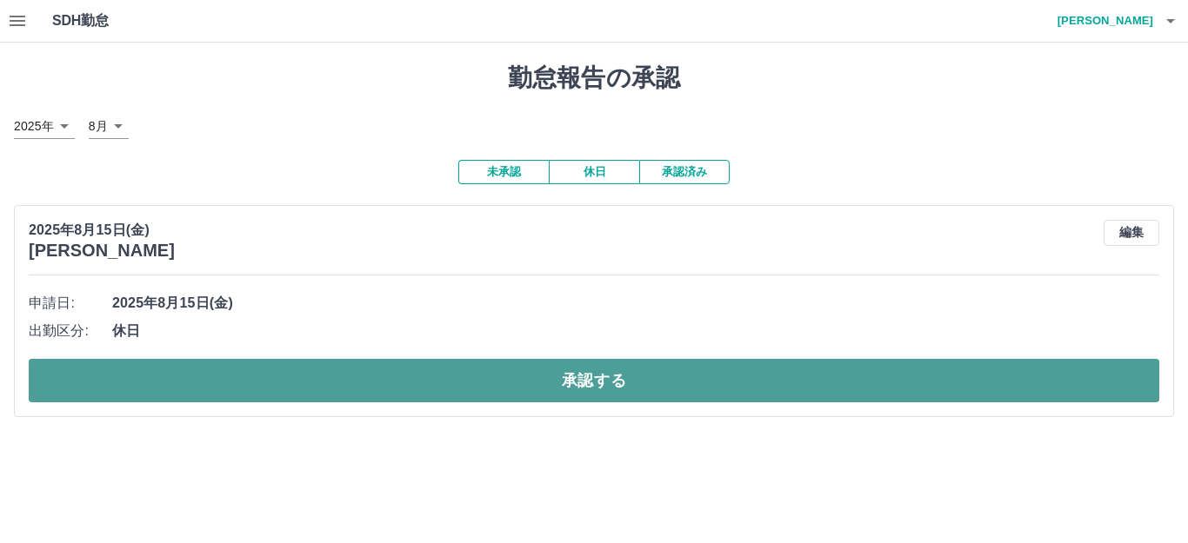
click at [311, 369] on button "承認する" at bounding box center [594, 380] width 1130 height 43
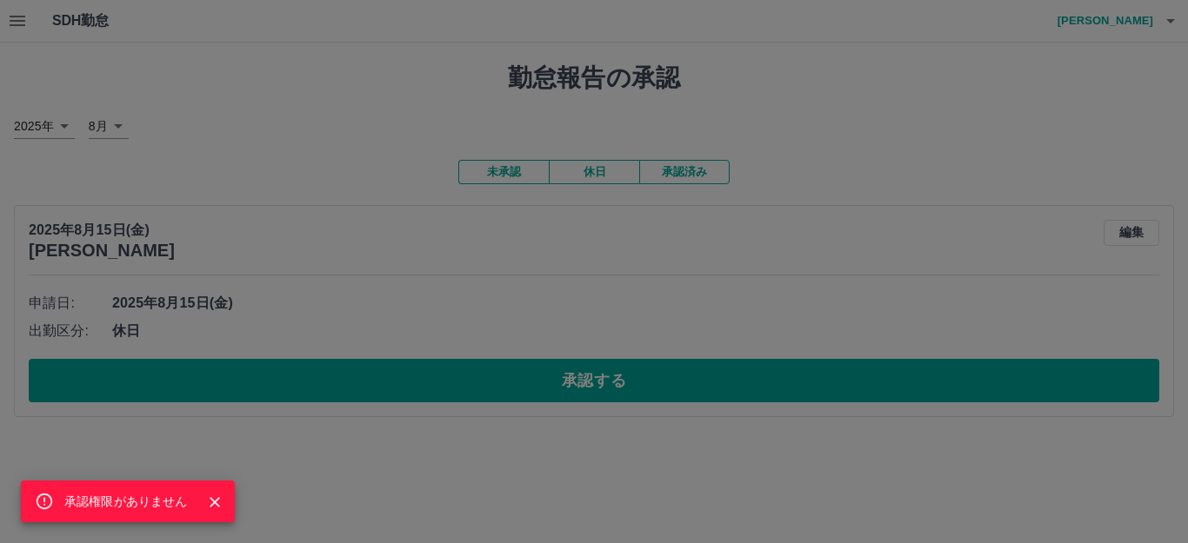
click at [390, 398] on div "承認権限がありません" at bounding box center [594, 271] width 1188 height 543
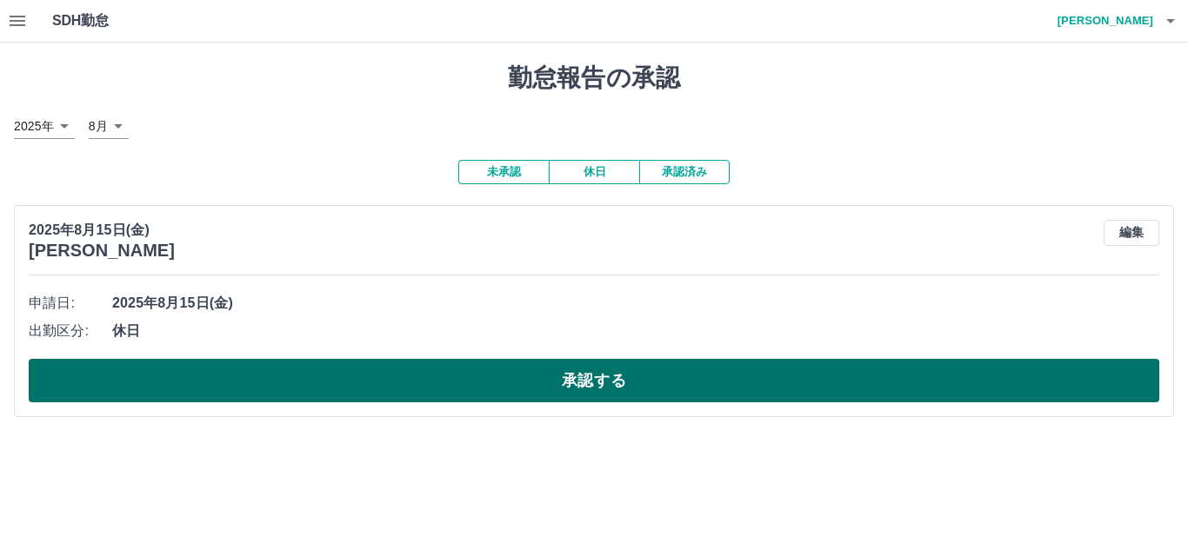
click at [396, 398] on button "承認する" at bounding box center [594, 380] width 1130 height 43
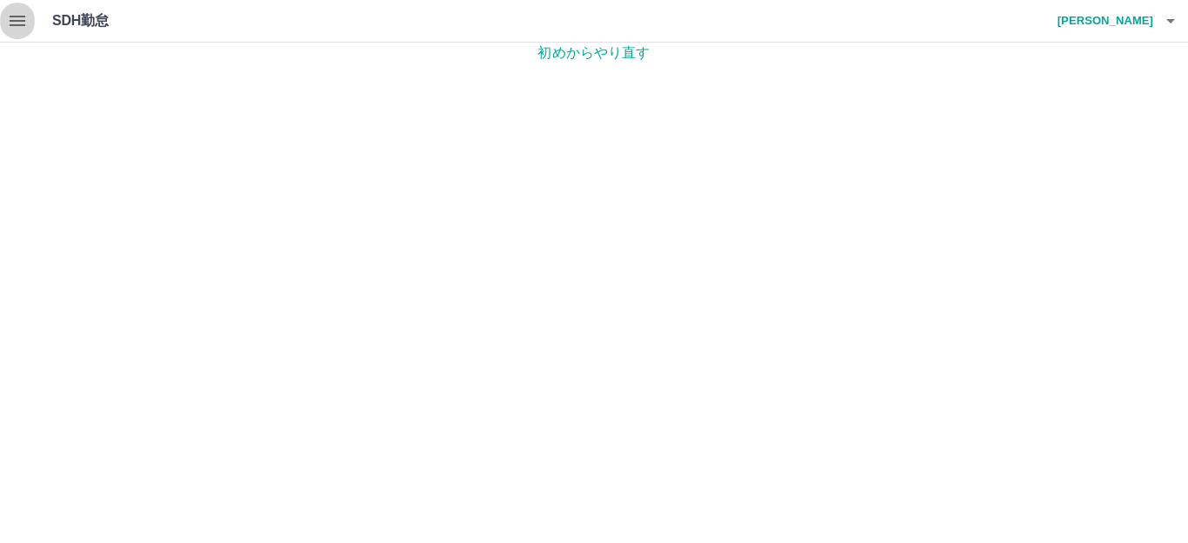
click at [12, 17] on icon "button" at bounding box center [18, 21] width 16 height 10
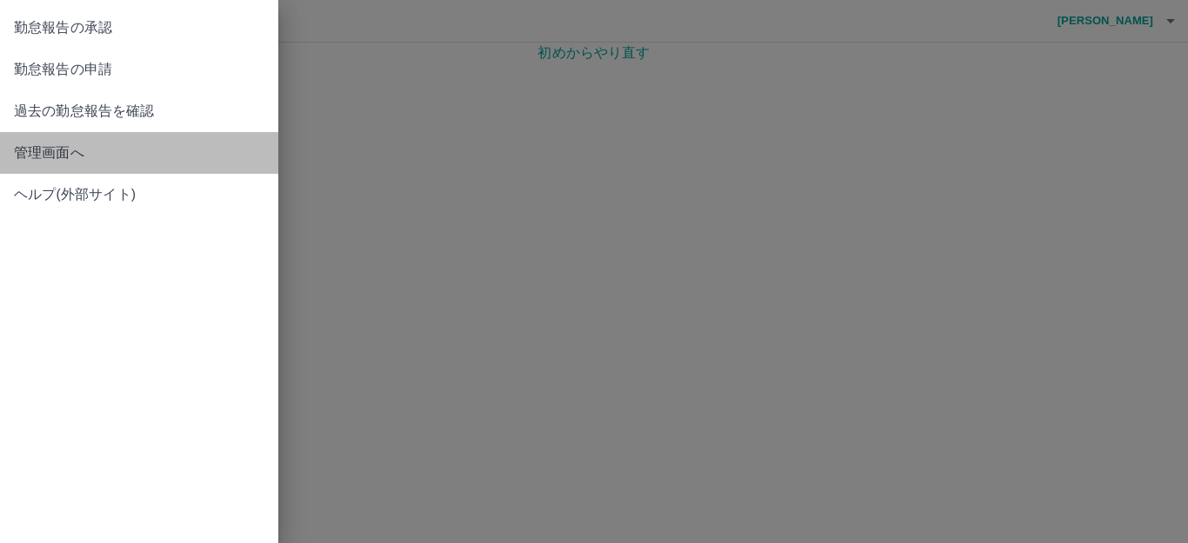
click at [47, 167] on link "管理画面へ" at bounding box center [139, 153] width 278 height 42
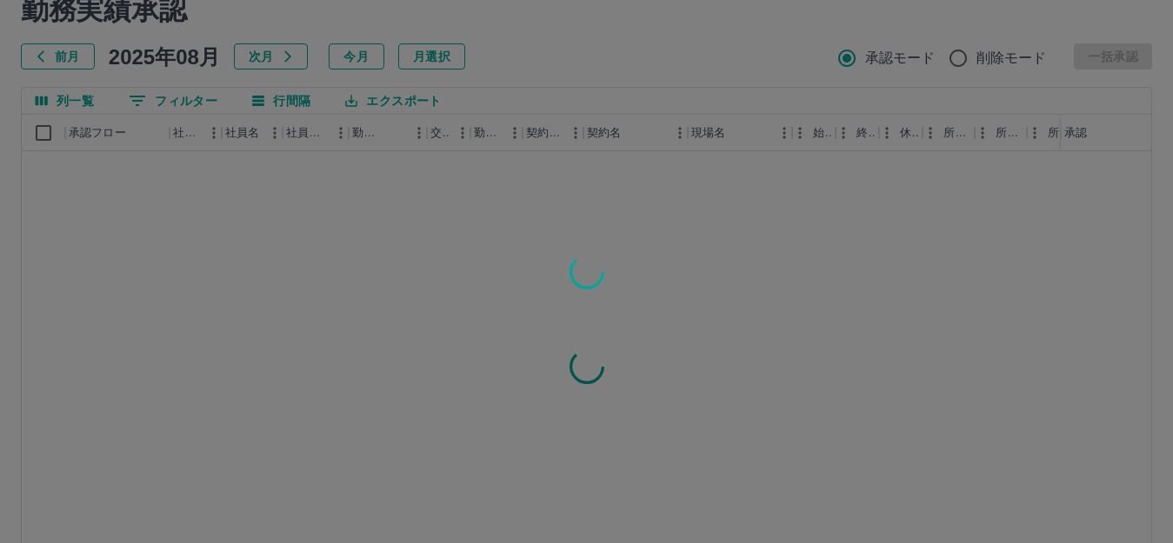
scroll to position [191, 0]
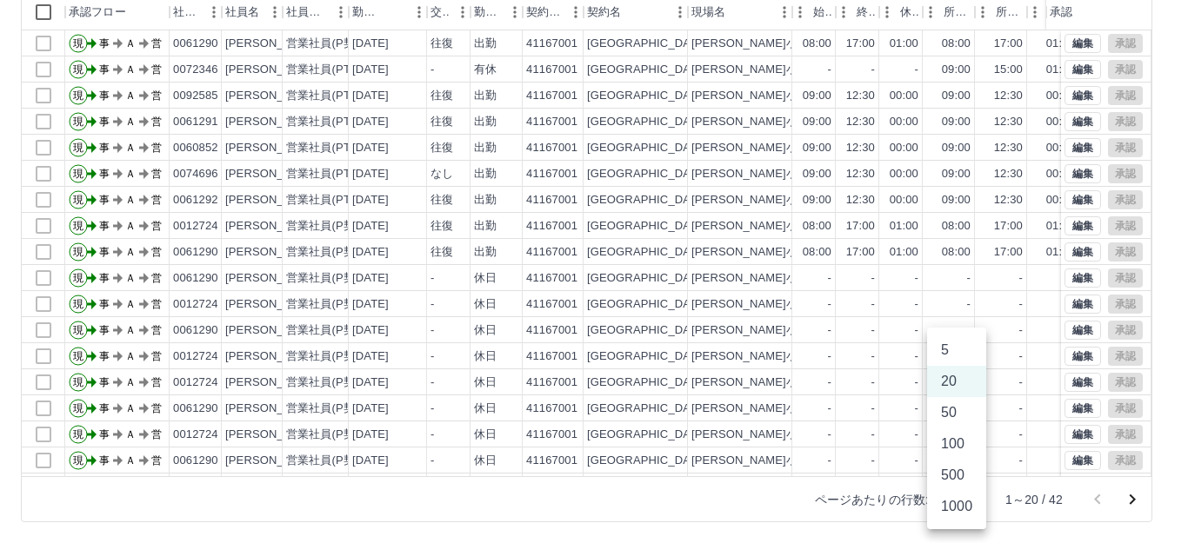
click at [970, 501] on body "SDH勤怠 益村　多津子 勤務実績承認 前月 2025年08月 次月 今月 月選択 承認モード 削除モード 一括承認 列一覧 0 フィルター 行間隔 エクスポ…" at bounding box center [594, 176] width 1188 height 735
click at [948, 476] on li "500" at bounding box center [956, 475] width 59 height 31
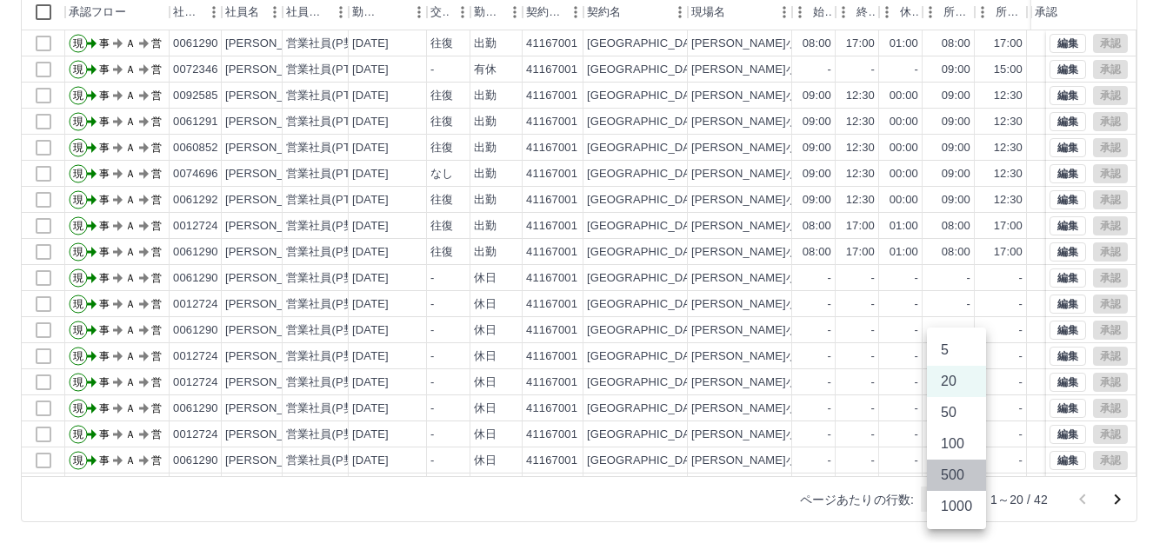
type input "***"
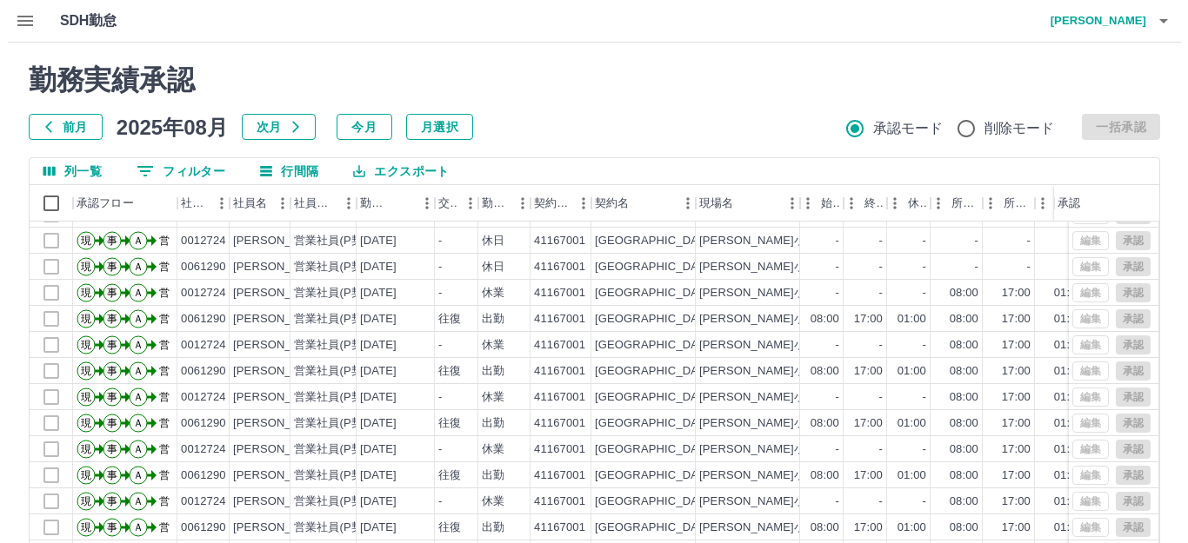
scroll to position [577, 0]
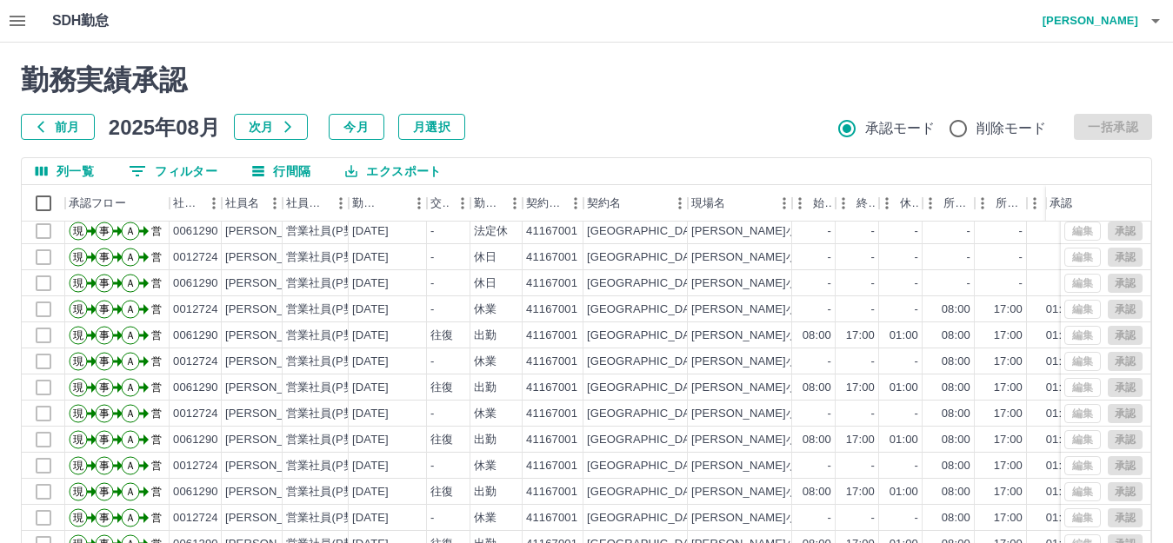
click at [1102, 23] on h4 "[PERSON_NAME]" at bounding box center [1086, 21] width 104 height 42
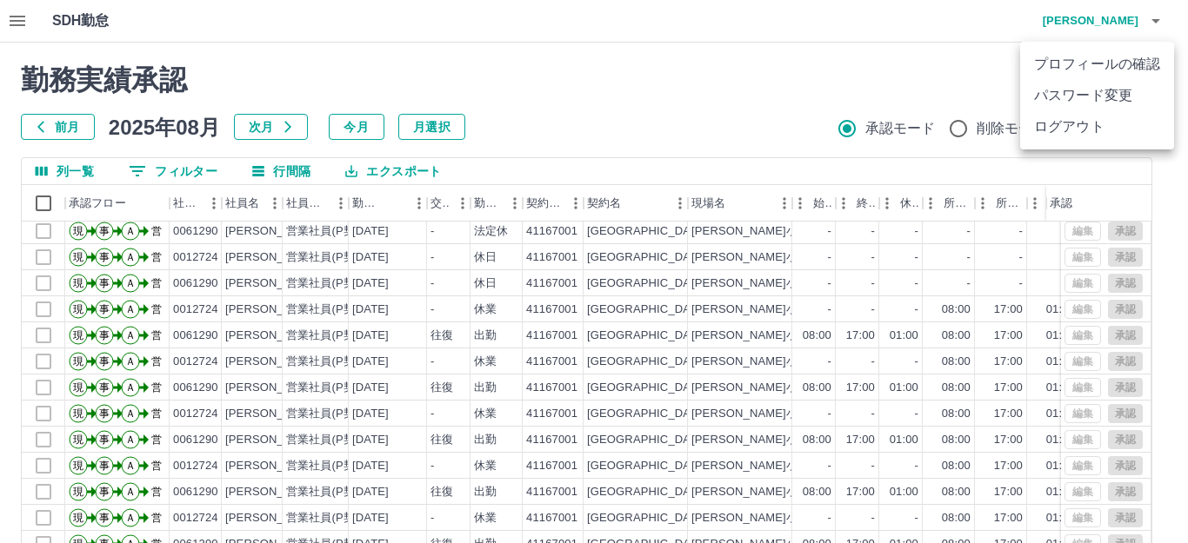
click at [1076, 120] on li "ログアウト" at bounding box center [1097, 126] width 154 height 31
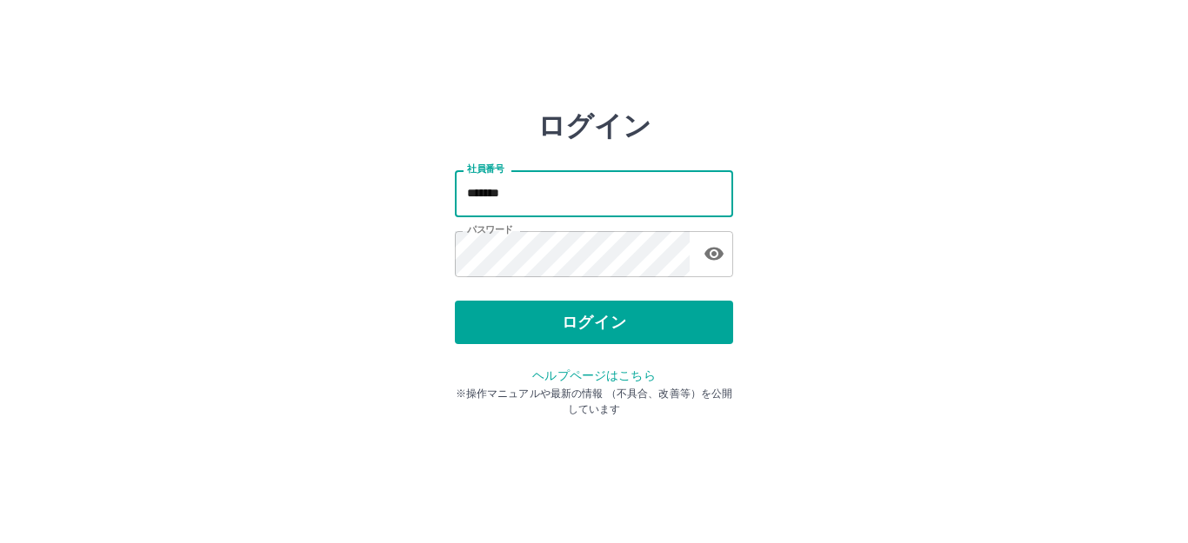
click at [629, 192] on input "*******" at bounding box center [594, 193] width 278 height 46
type input "*******"
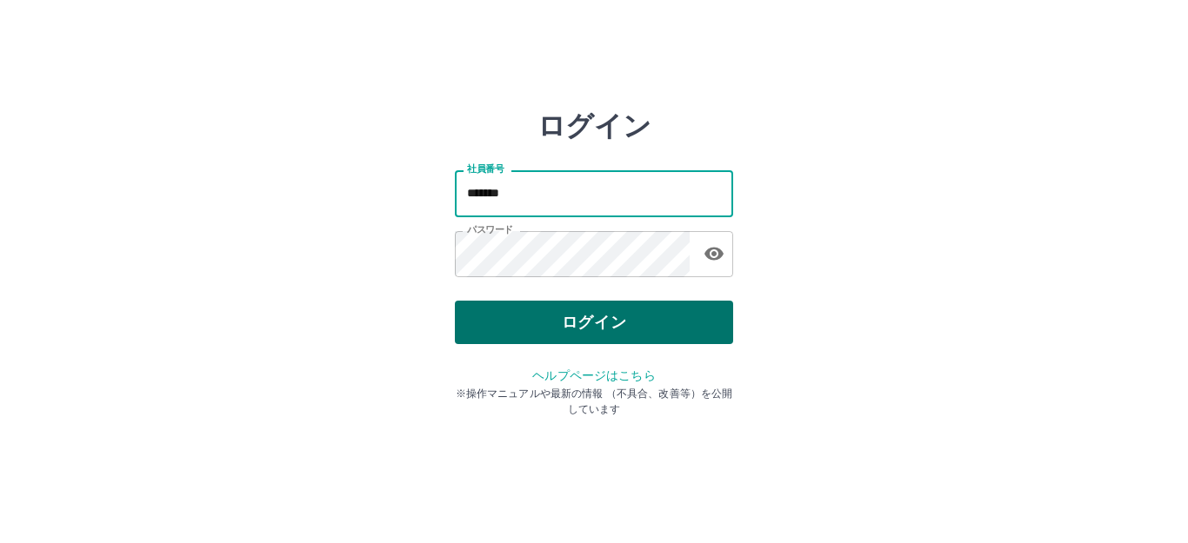
click at [676, 320] on button "ログイン" at bounding box center [594, 322] width 278 height 43
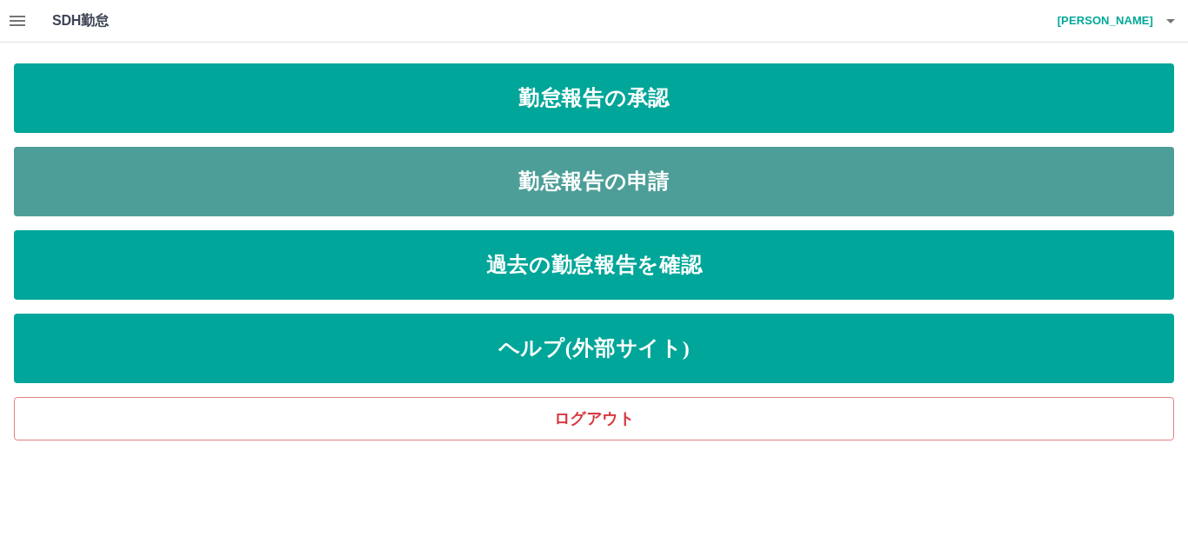
click at [662, 176] on link "勤怠報告の申請" at bounding box center [594, 182] width 1160 height 70
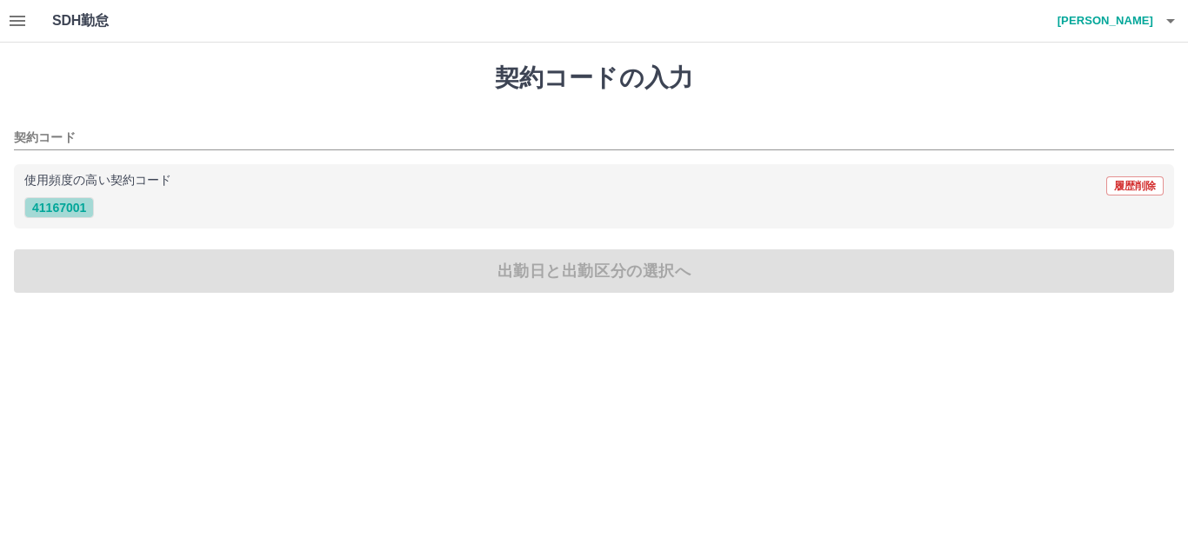
click at [68, 214] on button "41167001" at bounding box center [59, 207] width 70 height 21
type input "********"
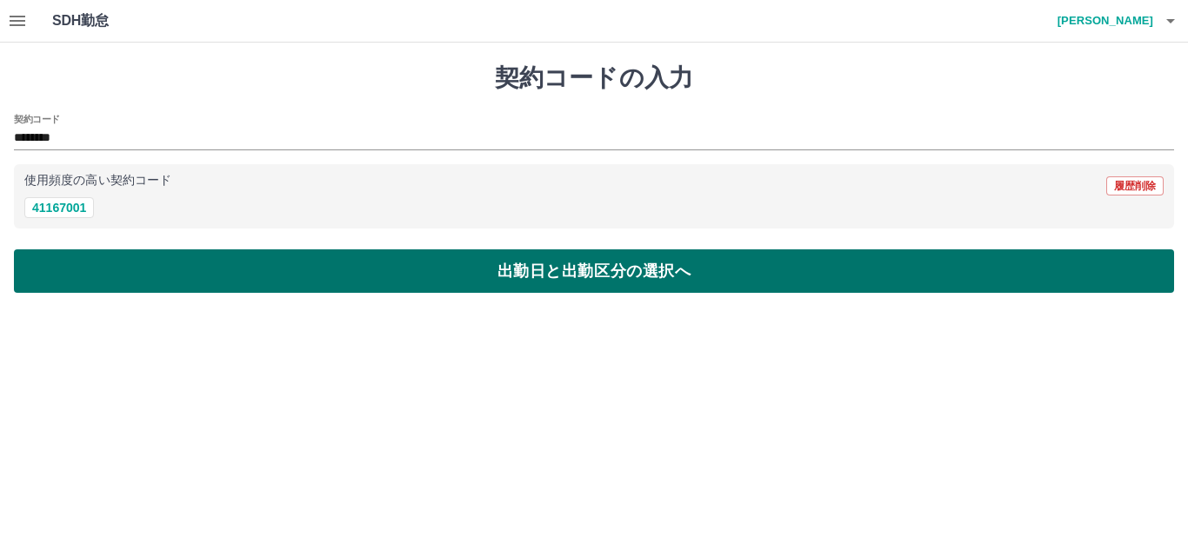
click at [74, 270] on button "出勤日と出勤区分の選択へ" at bounding box center [594, 271] width 1160 height 43
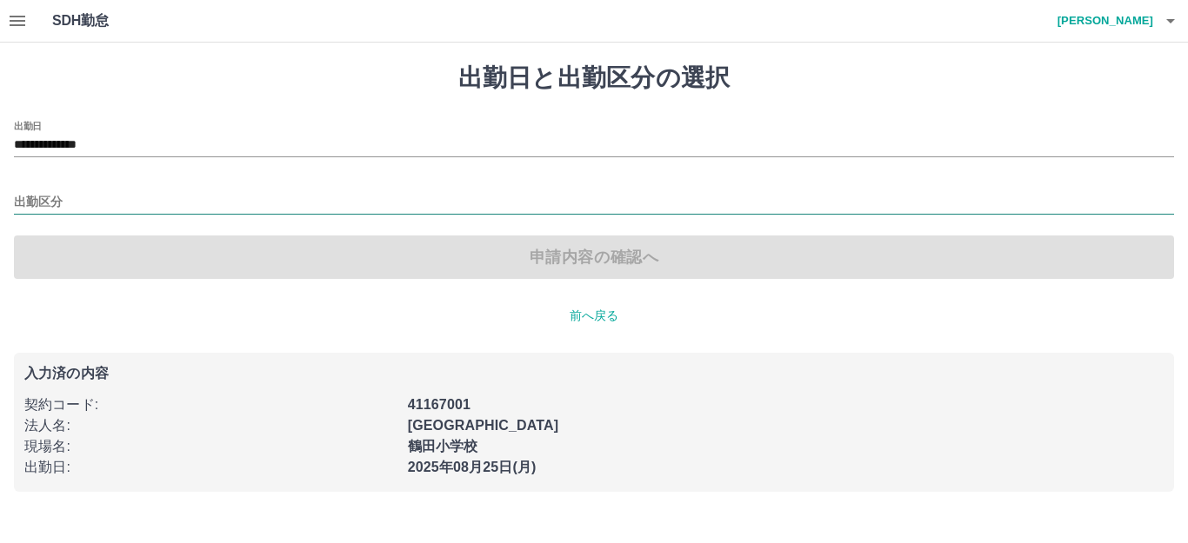
click at [52, 206] on input "出勤区分" at bounding box center [594, 203] width 1160 height 22
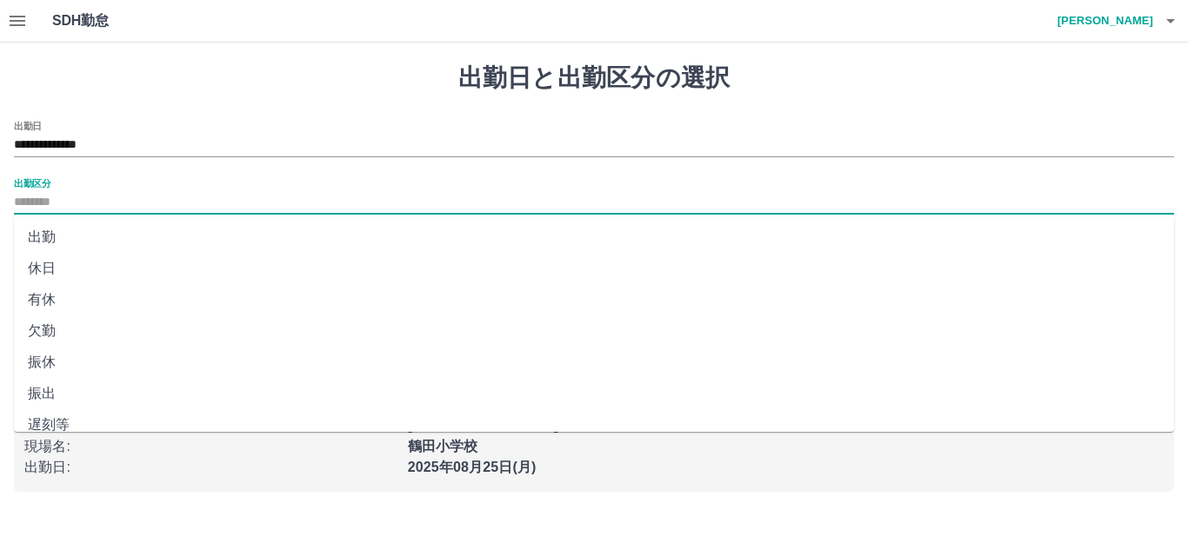
click at [45, 243] on li "出勤" at bounding box center [594, 237] width 1160 height 31
type input "**"
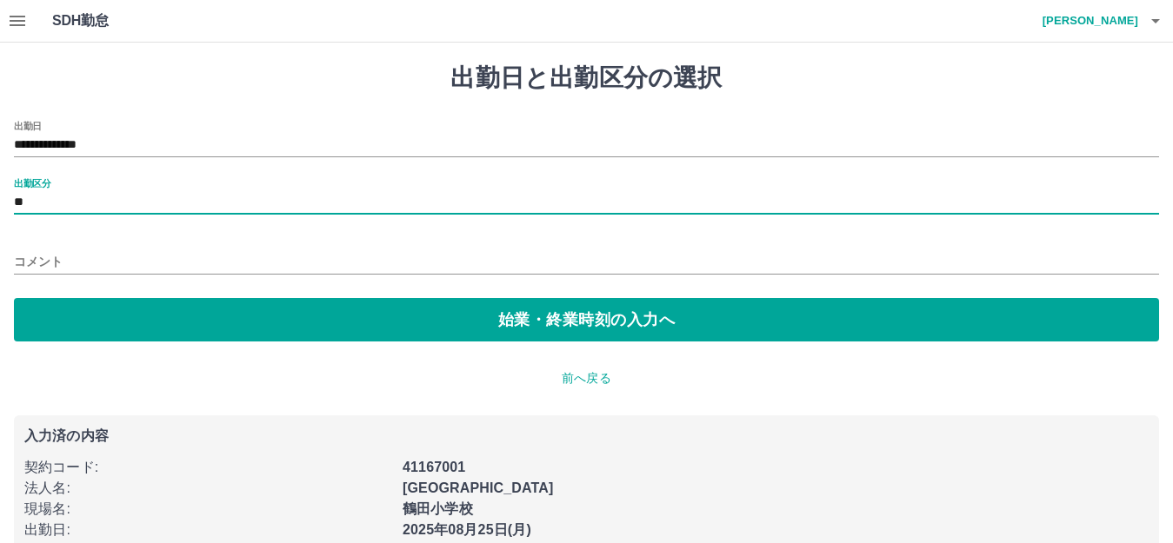
click at [49, 255] on input "コメント" at bounding box center [586, 262] width 1145 height 25
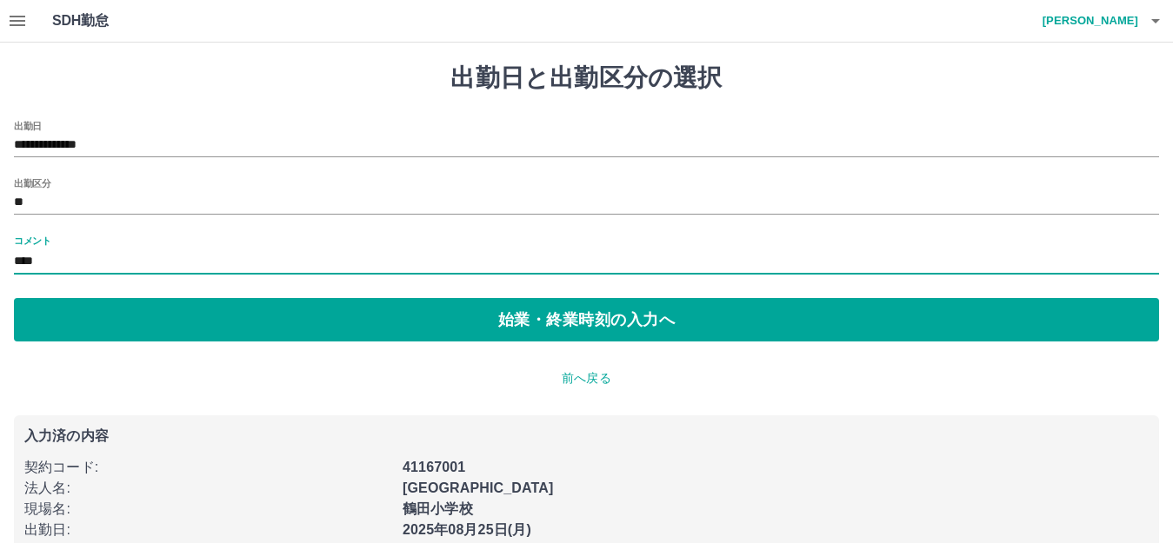
type input "**********"
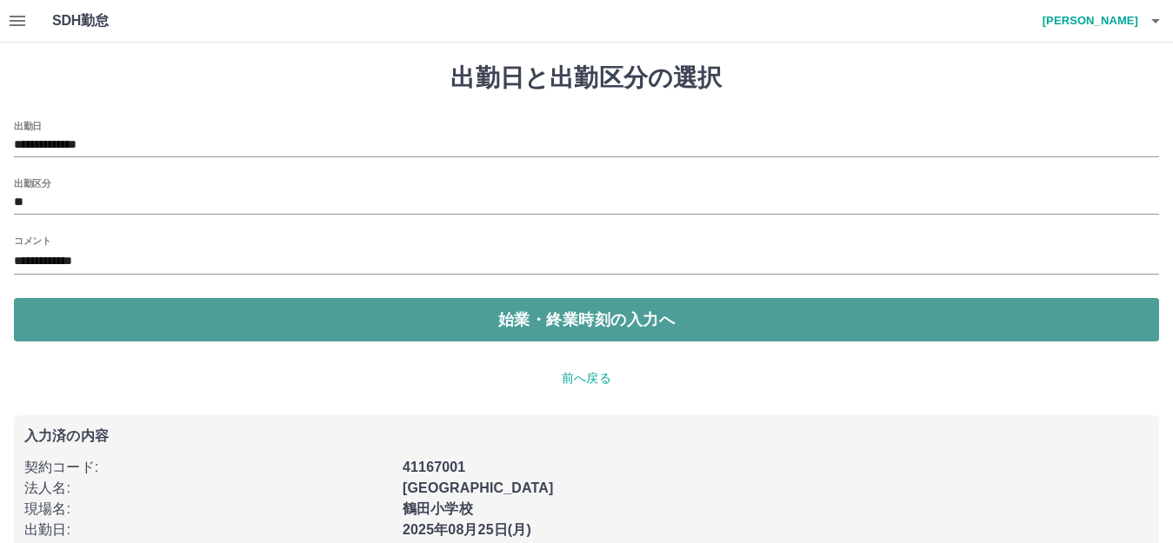
click at [219, 318] on button "始業・終業時刻の入力へ" at bounding box center [586, 319] width 1145 height 43
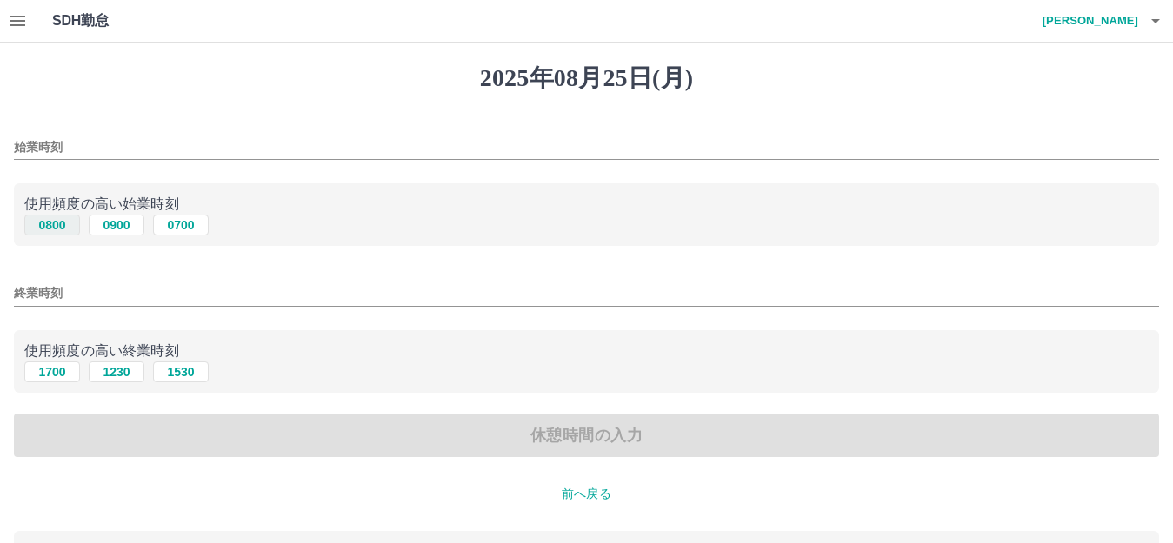
click at [52, 225] on button "0800" at bounding box center [52, 225] width 56 height 21
type input "****"
click at [50, 376] on button "1700" at bounding box center [52, 372] width 56 height 21
type input "****"
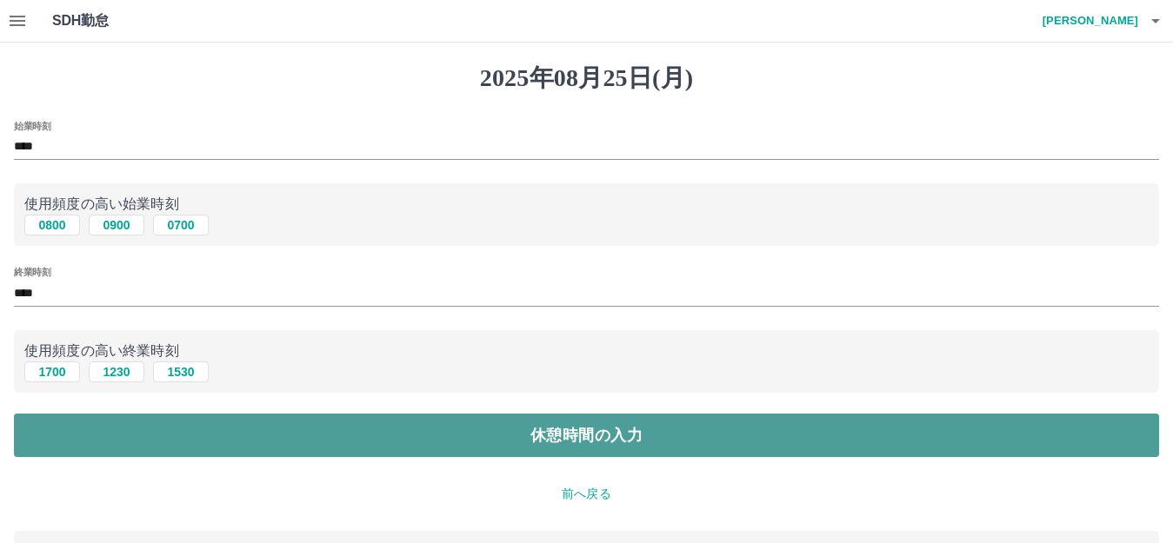
click at [64, 435] on button "休憩時間の入力" at bounding box center [586, 435] width 1145 height 43
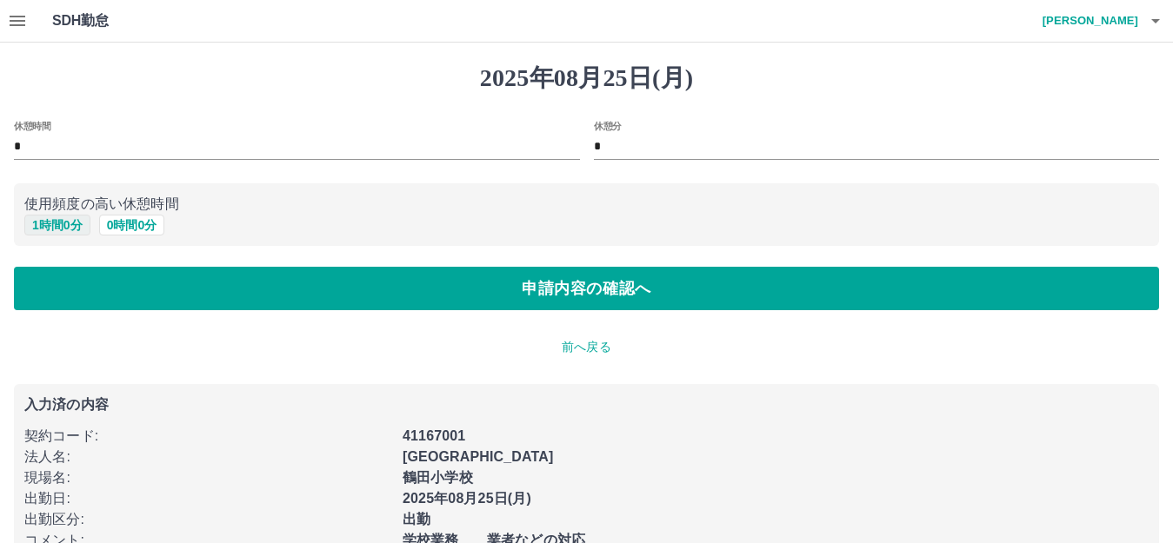
click at [30, 229] on button "1 時間 0 分" at bounding box center [57, 225] width 66 height 21
type input "*"
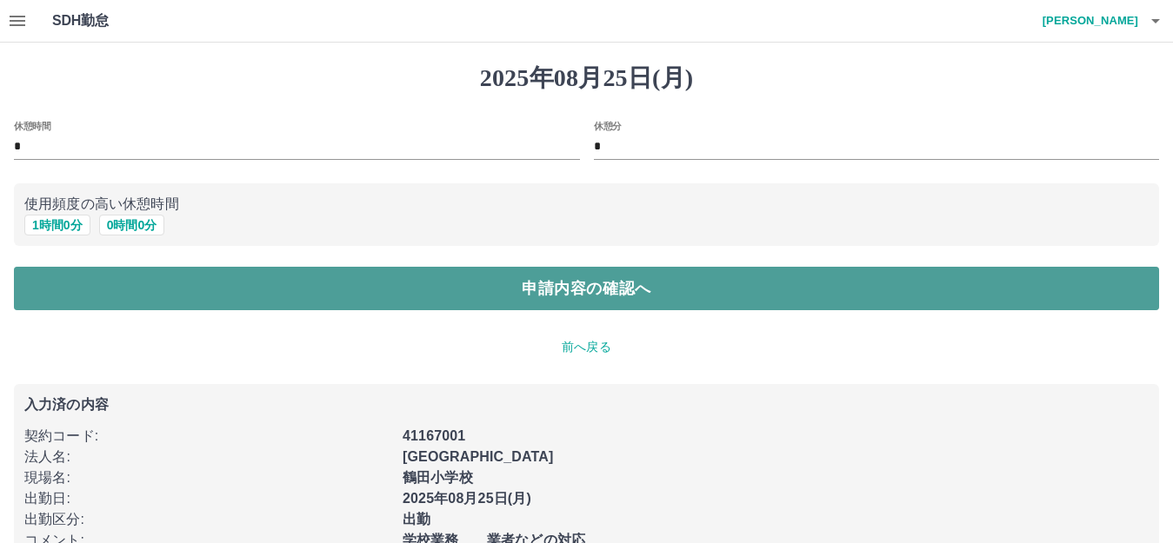
click at [36, 289] on button "申請内容の確認へ" at bounding box center [586, 288] width 1145 height 43
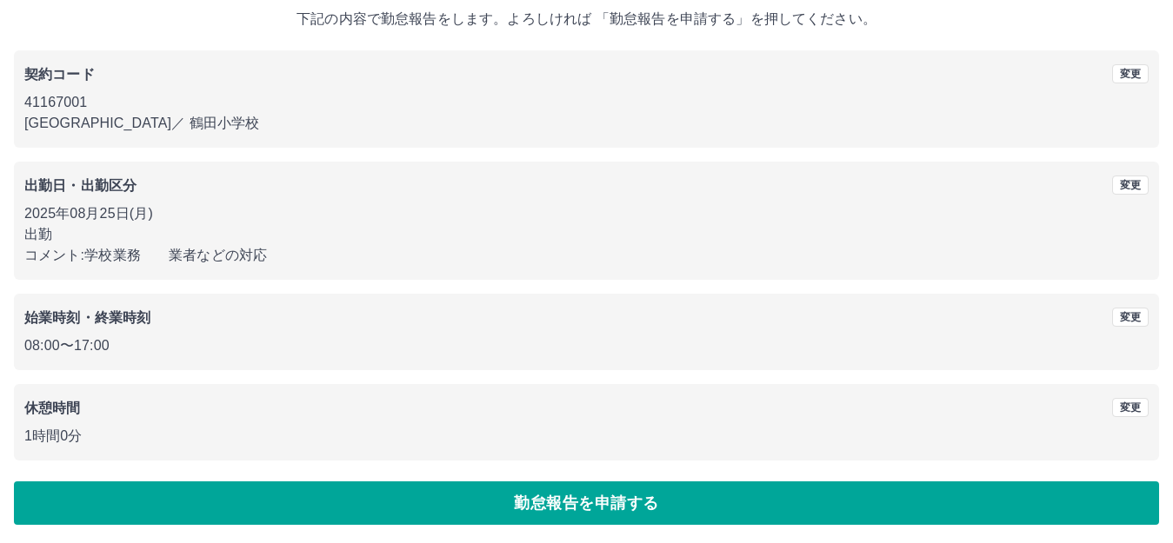
scroll to position [108, 0]
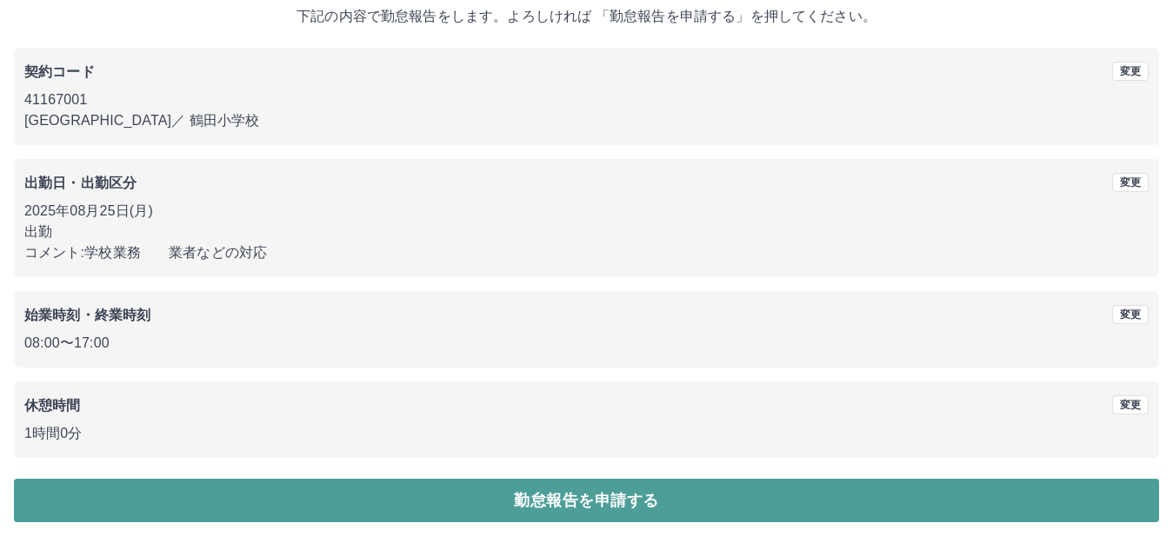
click at [130, 503] on button "勤怠報告を申請する" at bounding box center [586, 500] width 1145 height 43
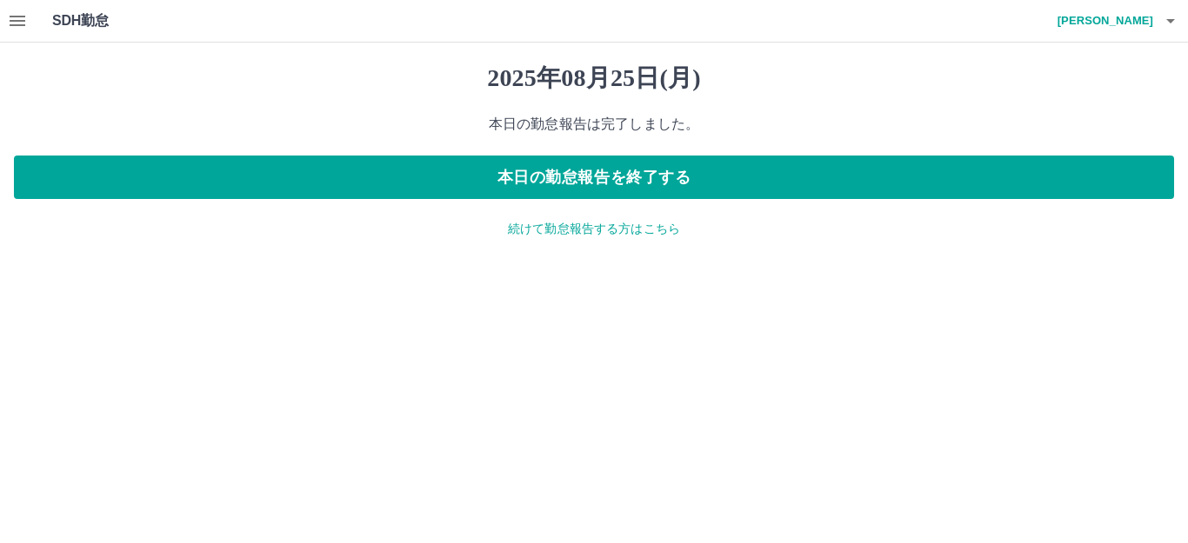
click at [1149, 22] on h4 "[PERSON_NAME]" at bounding box center [1100, 21] width 104 height 42
click at [1082, 134] on li "ログアウト" at bounding box center [1097, 126] width 154 height 31
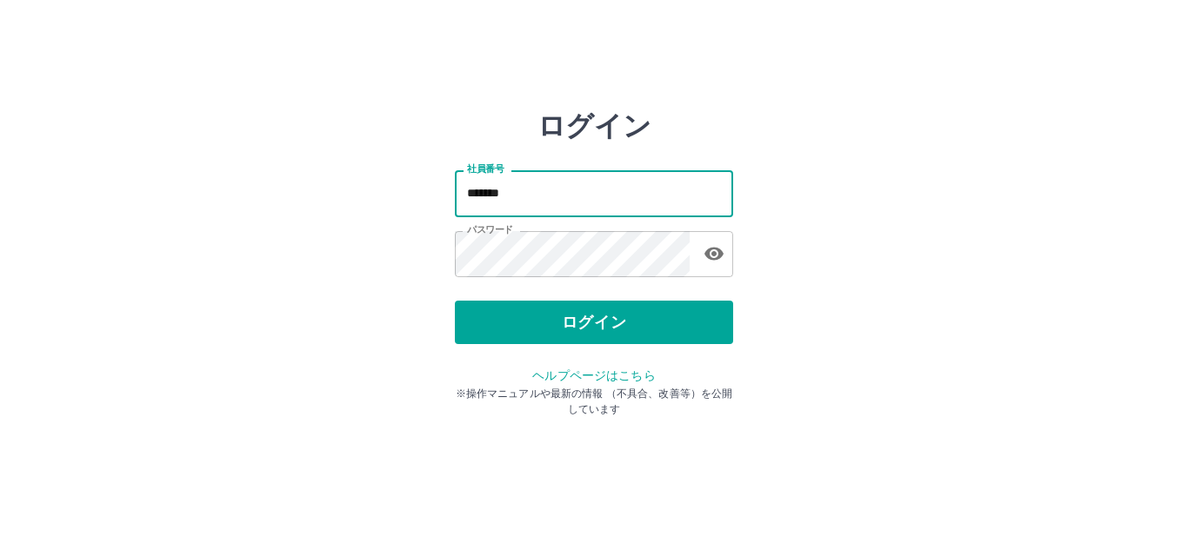
drag, startPoint x: 528, startPoint y: 190, endPoint x: 528, endPoint y: 225, distance: 35.6
click at [528, 190] on input "*******" at bounding box center [594, 193] width 278 height 46
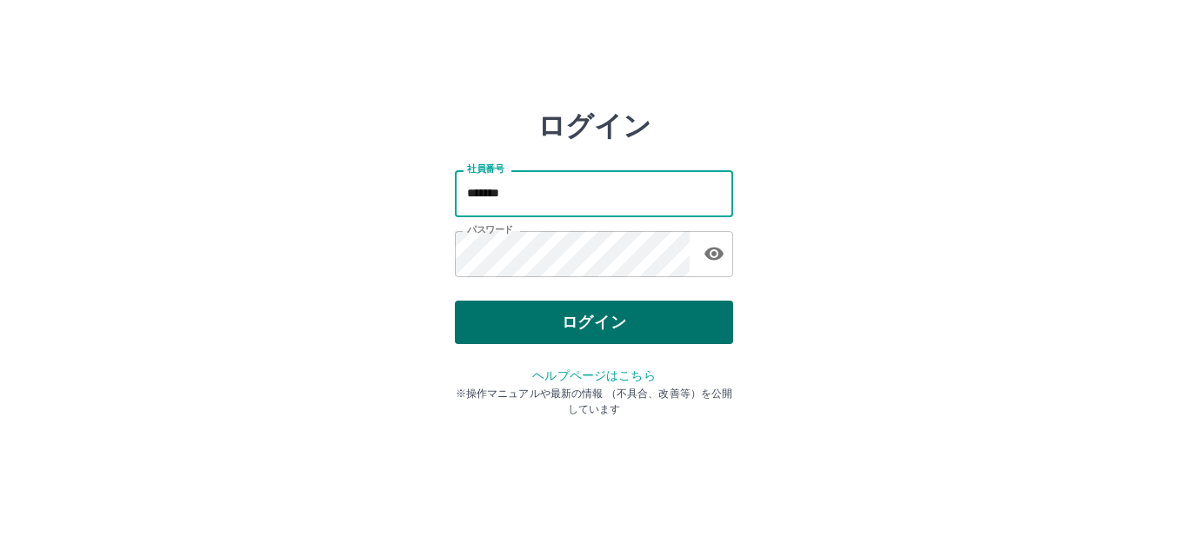
type input "*******"
click at [642, 303] on button "ログイン" at bounding box center [594, 322] width 278 height 43
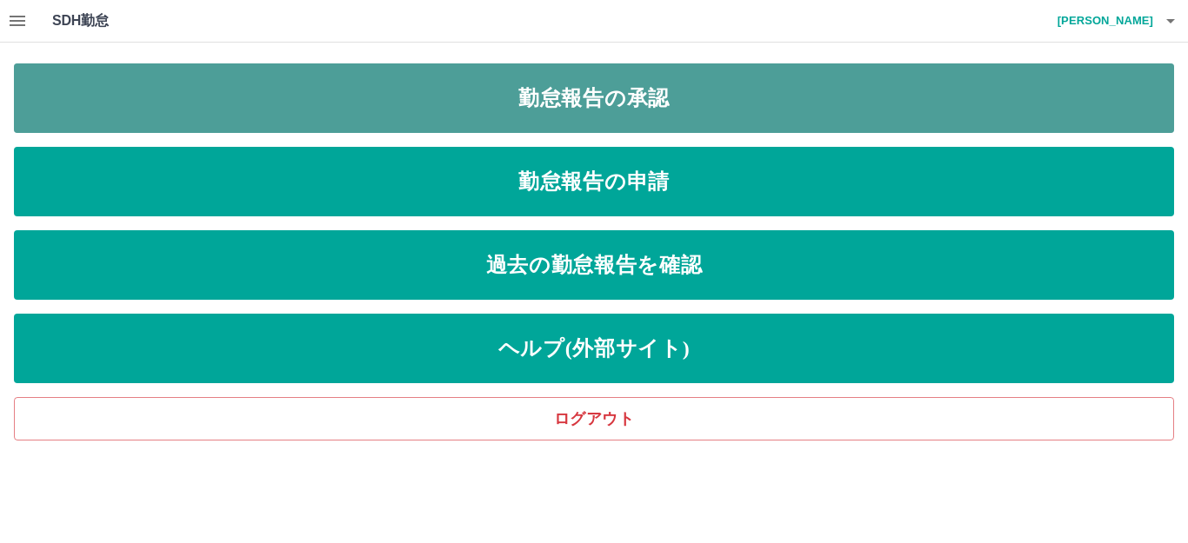
click at [130, 94] on link "勤怠報告の承認" at bounding box center [594, 98] width 1160 height 70
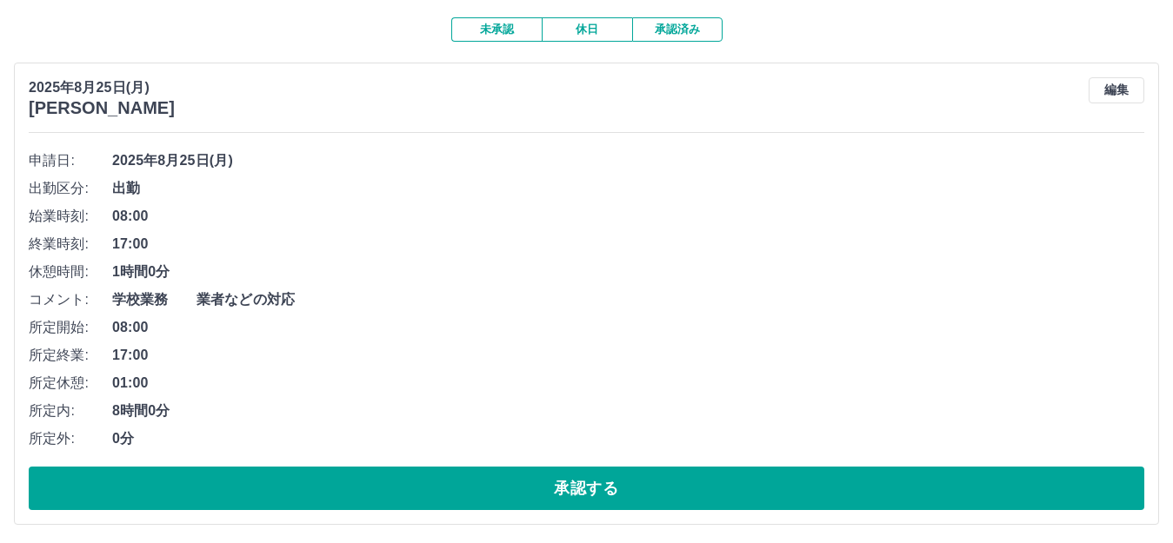
scroll to position [147, 0]
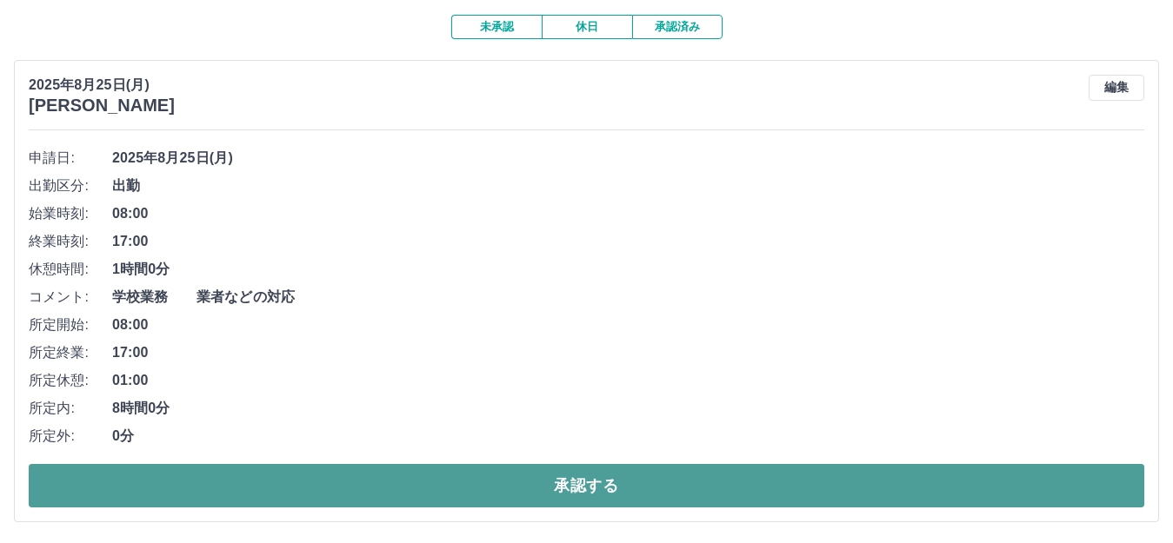
click at [325, 475] on button "承認する" at bounding box center [586, 485] width 1115 height 43
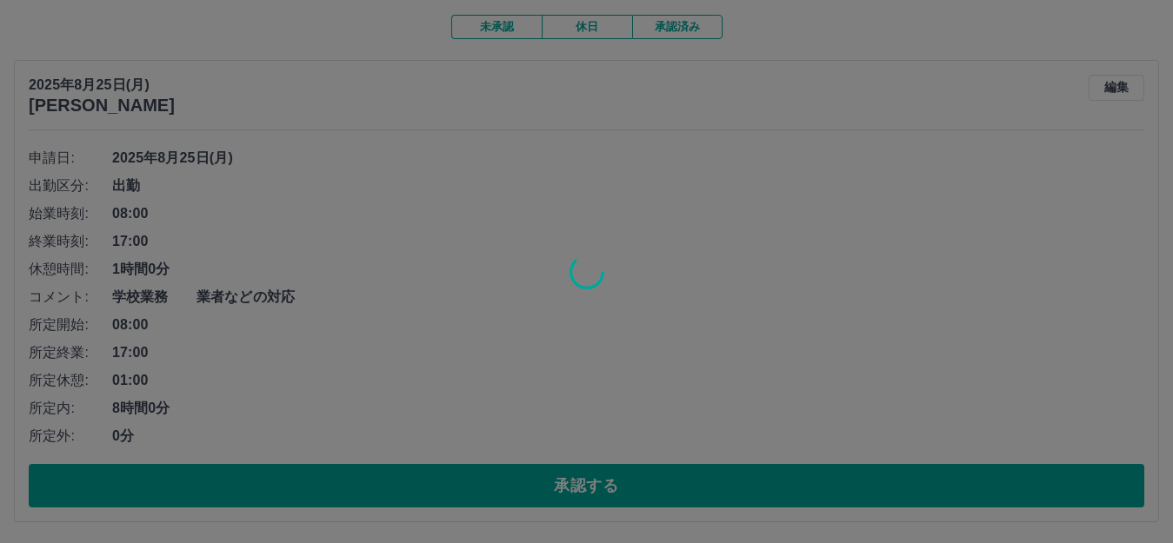
click at [328, 485] on div at bounding box center [586, 271] width 1173 height 543
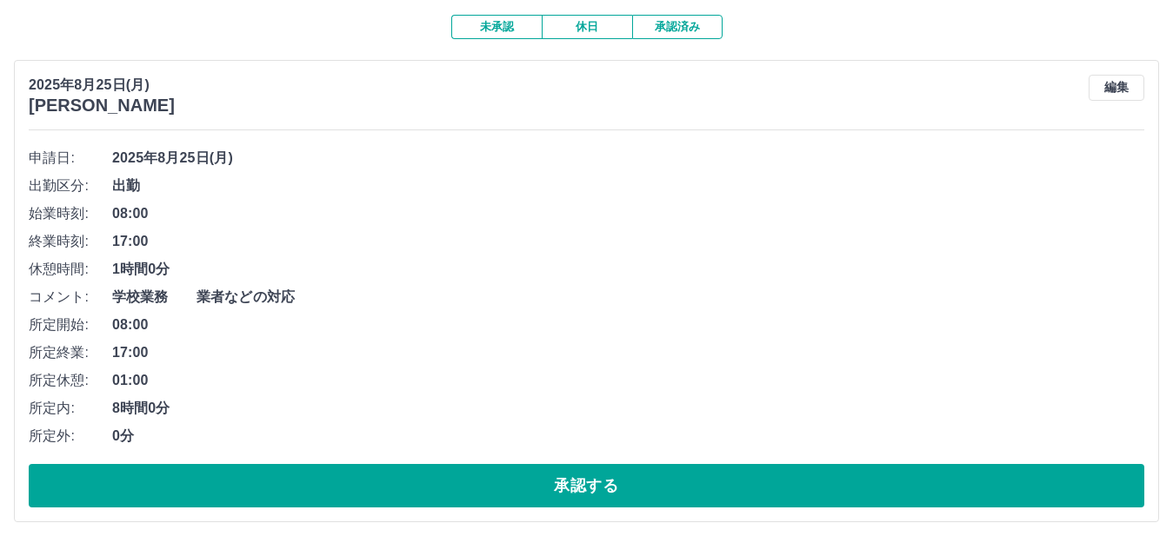
click at [328, 485] on button "承認する" at bounding box center [586, 485] width 1115 height 43
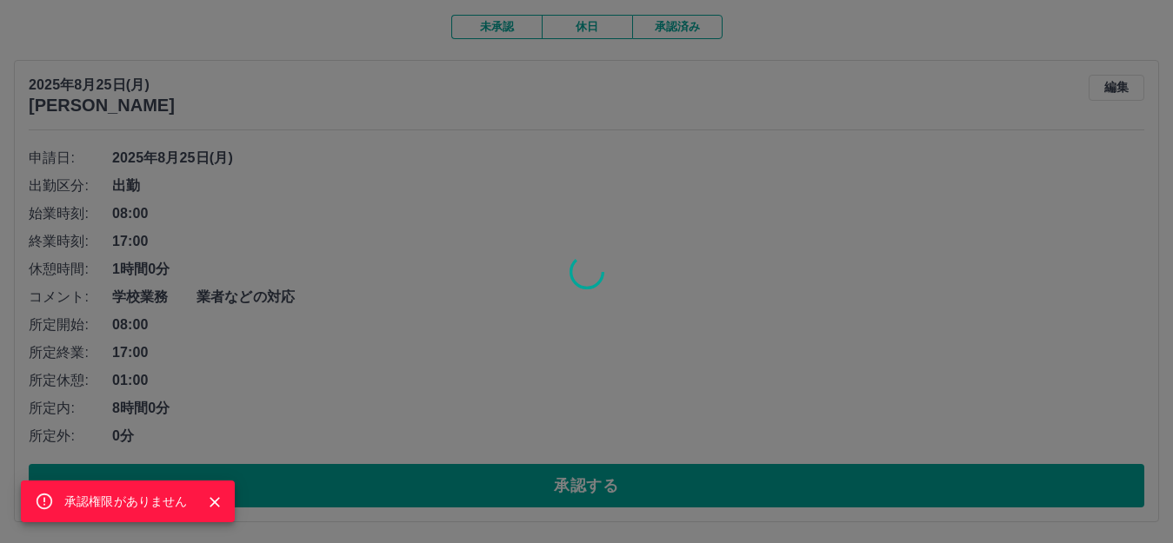
click at [409, 302] on div "承認権限がありません" at bounding box center [586, 271] width 1173 height 543
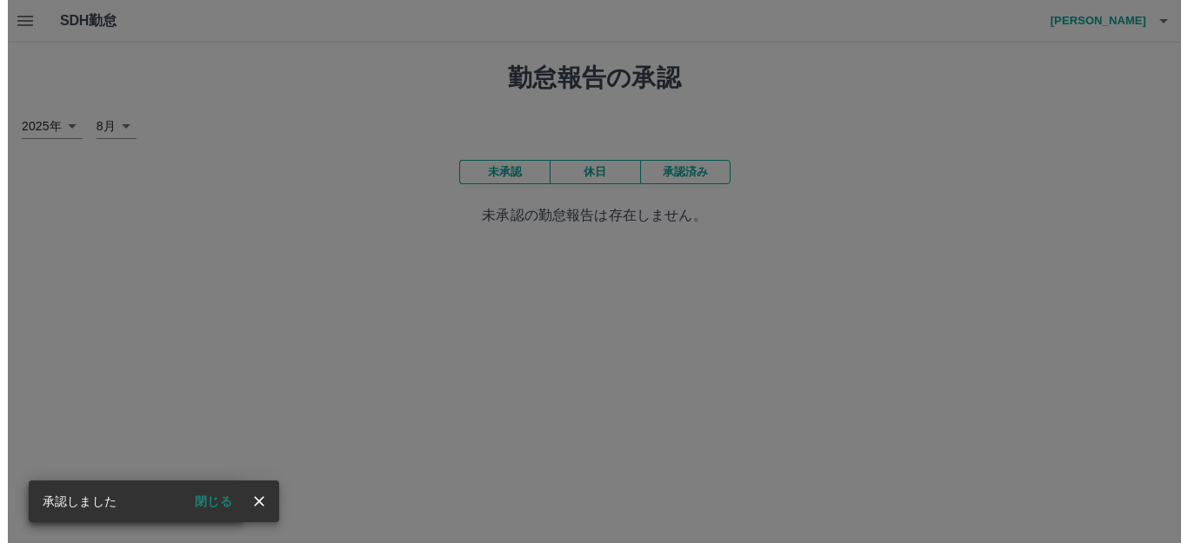
scroll to position [0, 0]
